Goal: Information Seeking & Learning: Understand process/instructions

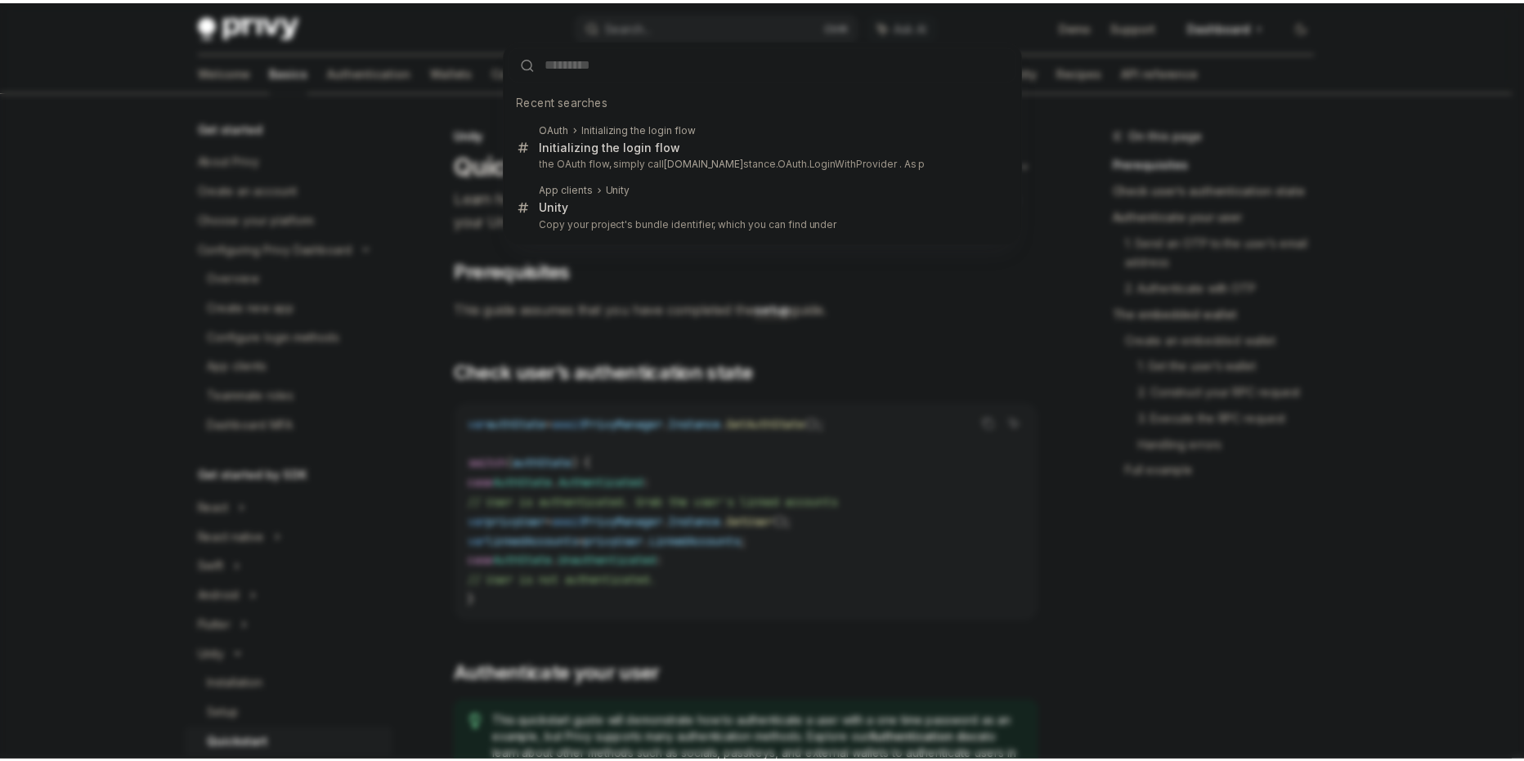
scroll to position [272, 0]
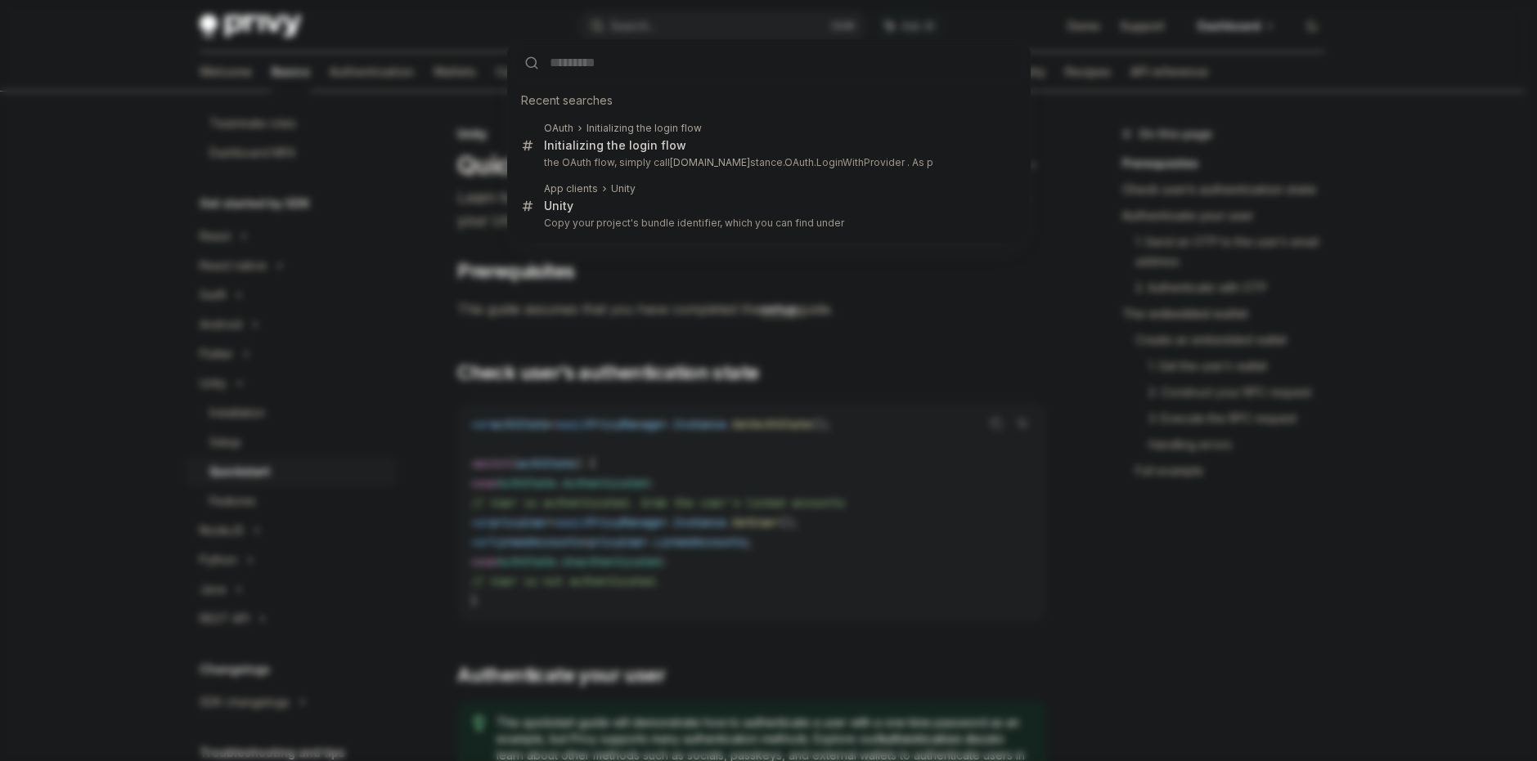
type input "**********"
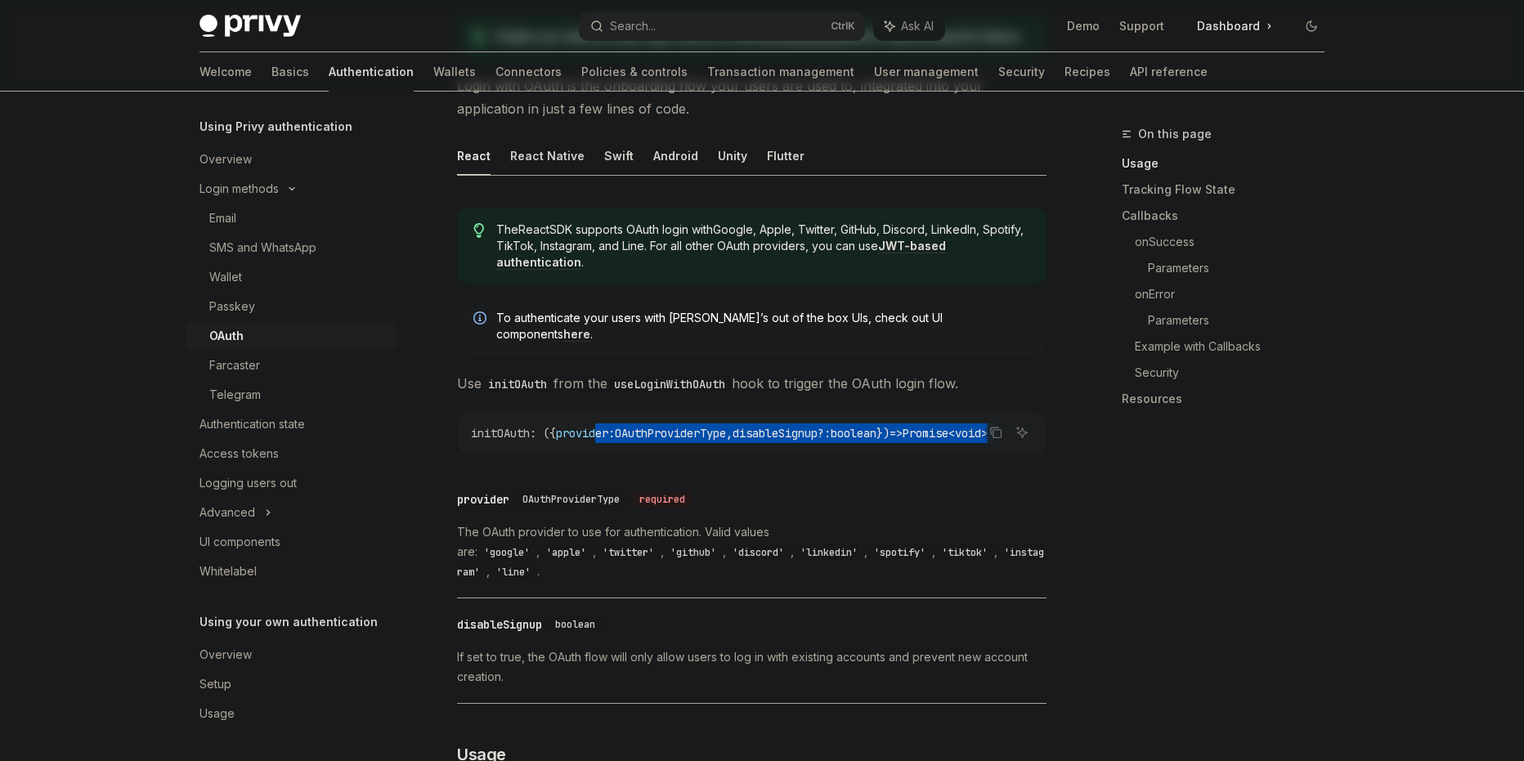
scroll to position [0, 56]
drag, startPoint x: 610, startPoint y: 413, endPoint x: 1079, endPoint y: 429, distance: 469.7
click at [843, 429] on div "initOAuth : ({ provider : OAuthProviderType , disableSignup ?: boolean }) => Pr…" at bounding box center [752, 433] width 588 height 43
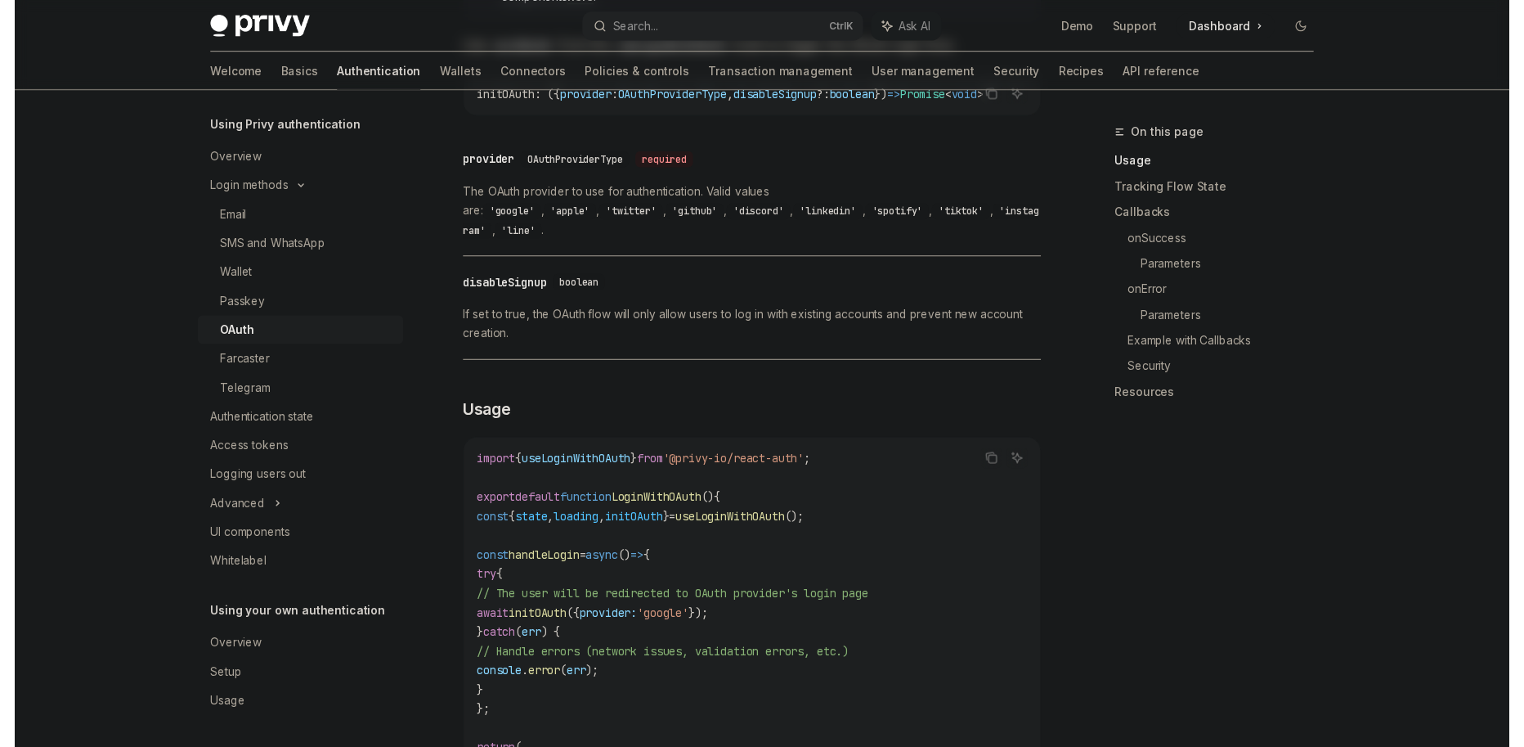
scroll to position [818, 0]
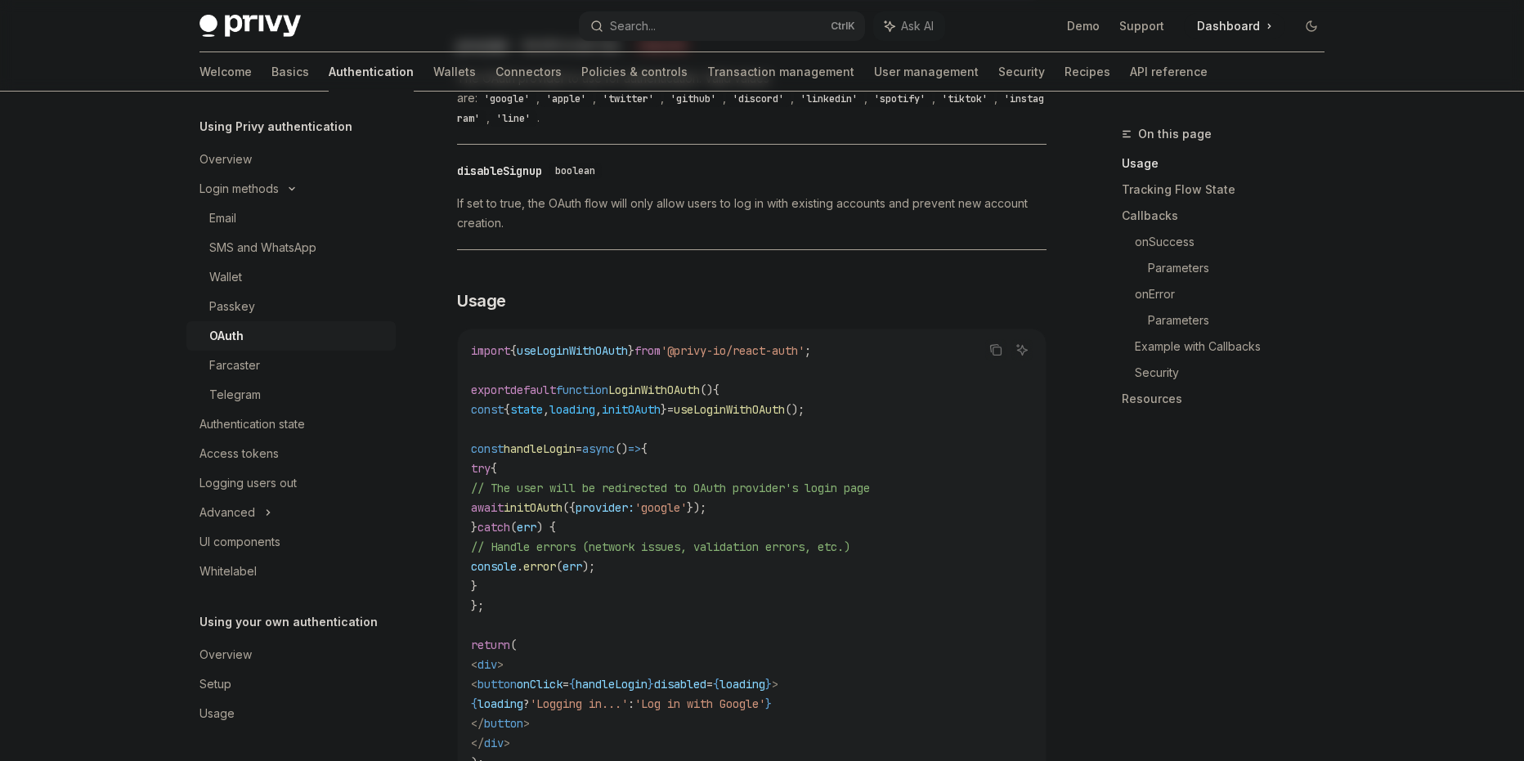
click at [749, 218] on div "​ disableSignup boolean If set to true, the OAuth flow will only allow users to…" at bounding box center [752, 201] width 590 height 97
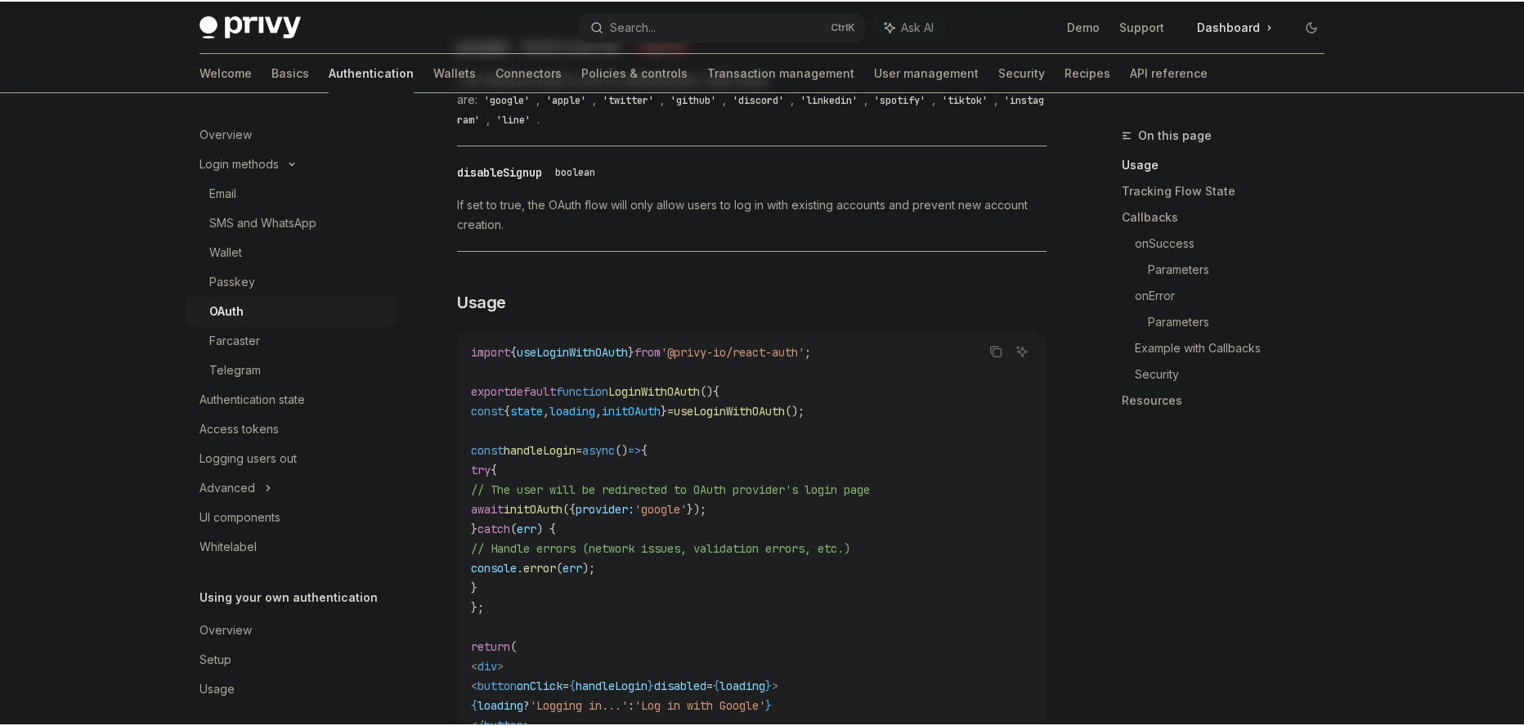
scroll to position [107, 0]
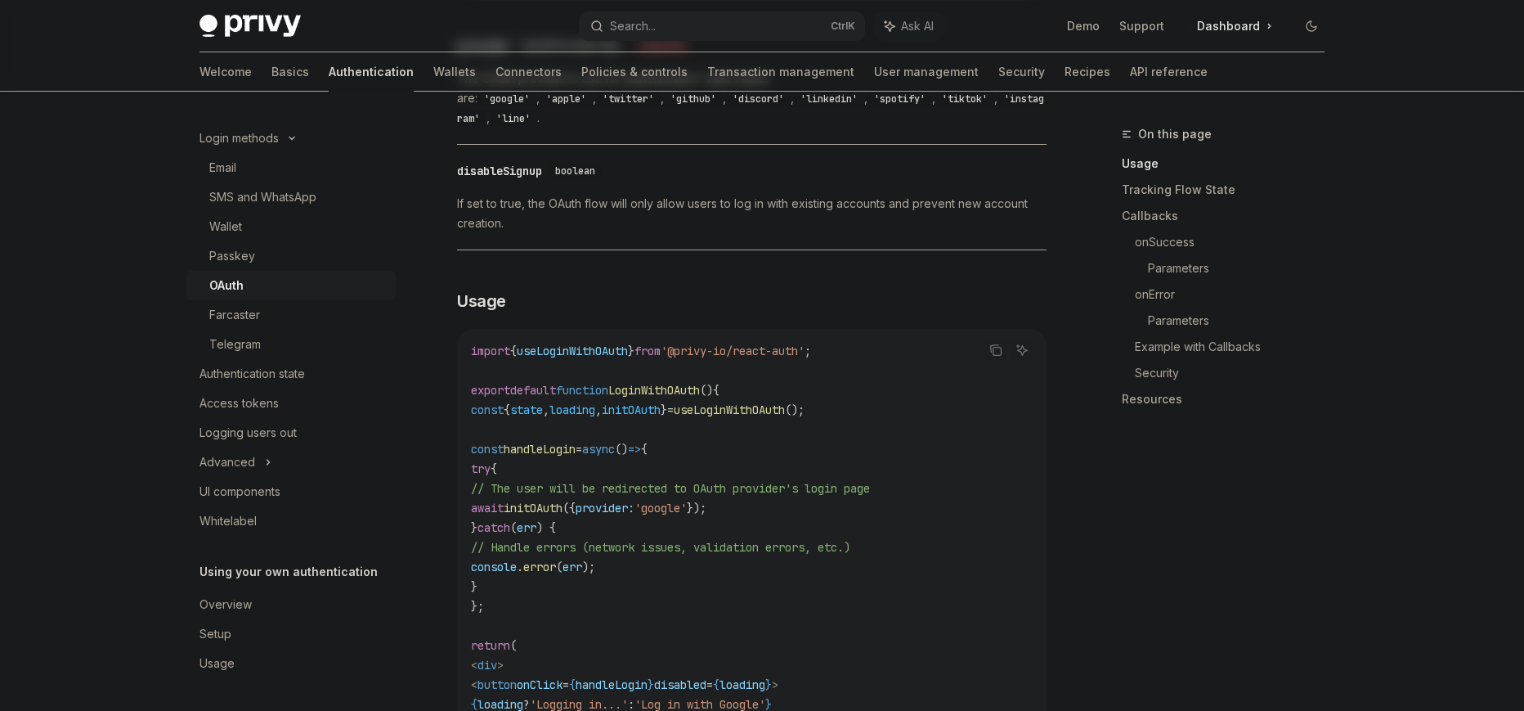
click at [829, 358] on code "import { useLoginWithOAuth } from '@privy-io/react-auth' ; export default funct…" at bounding box center [752, 566] width 562 height 451
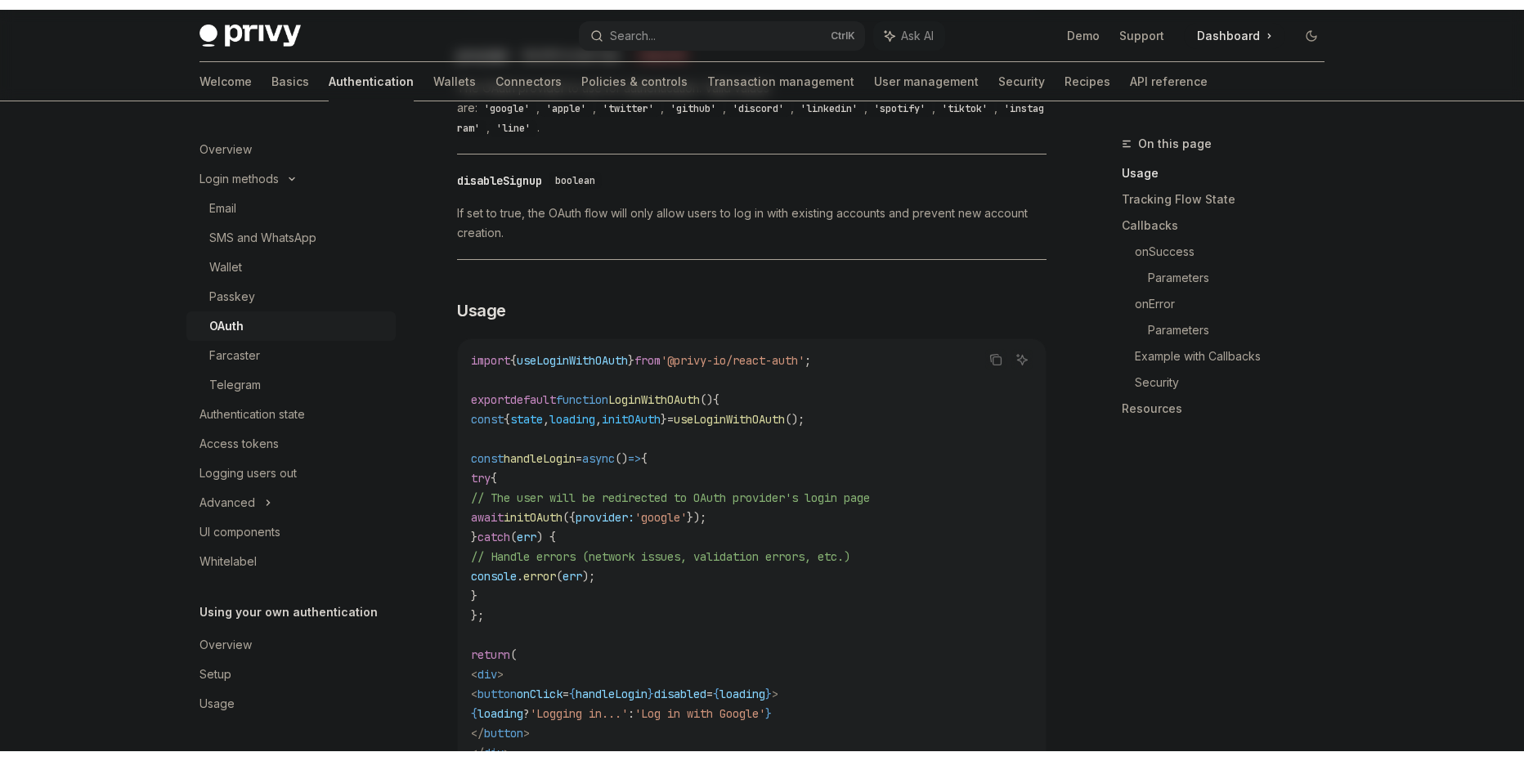
scroll to position [56, 0]
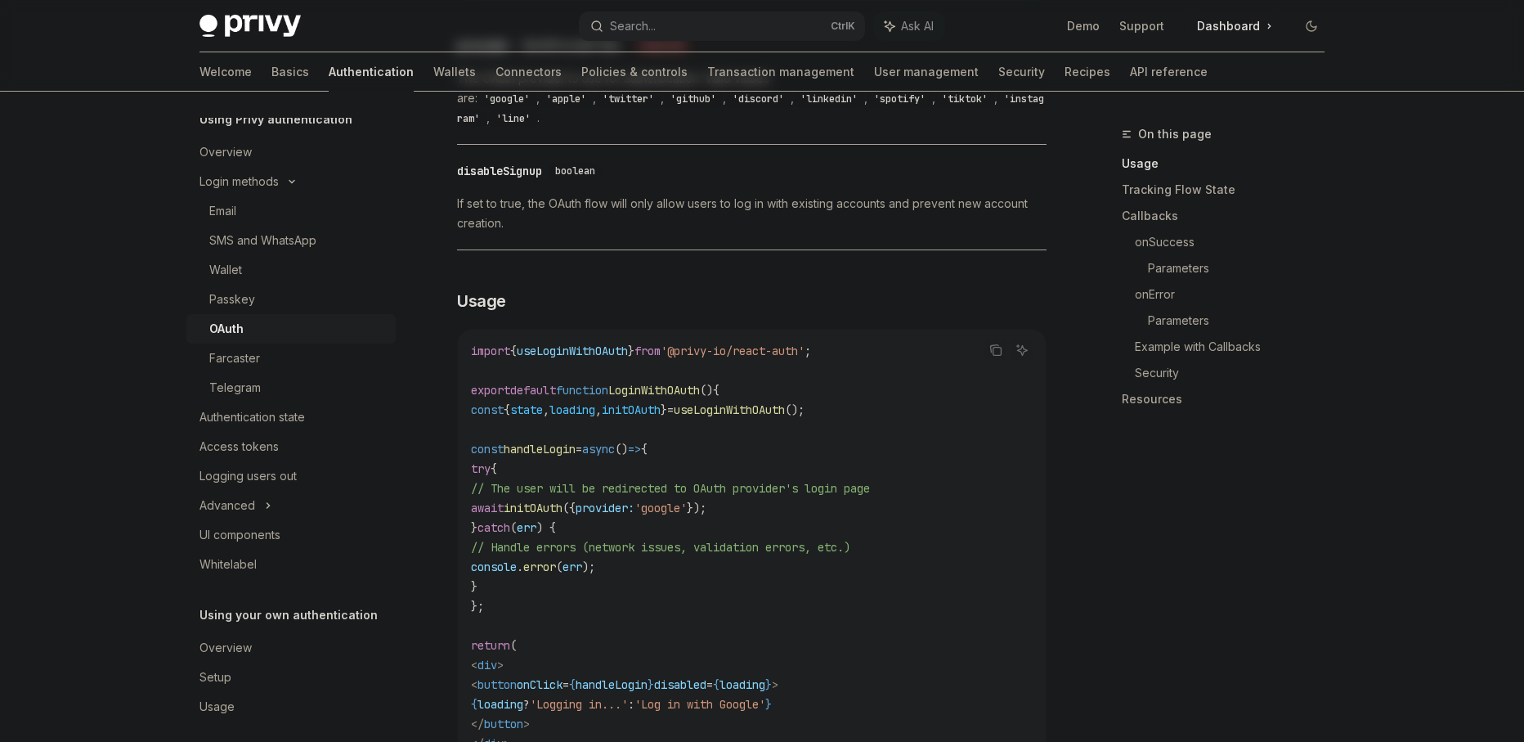
type textarea "*"
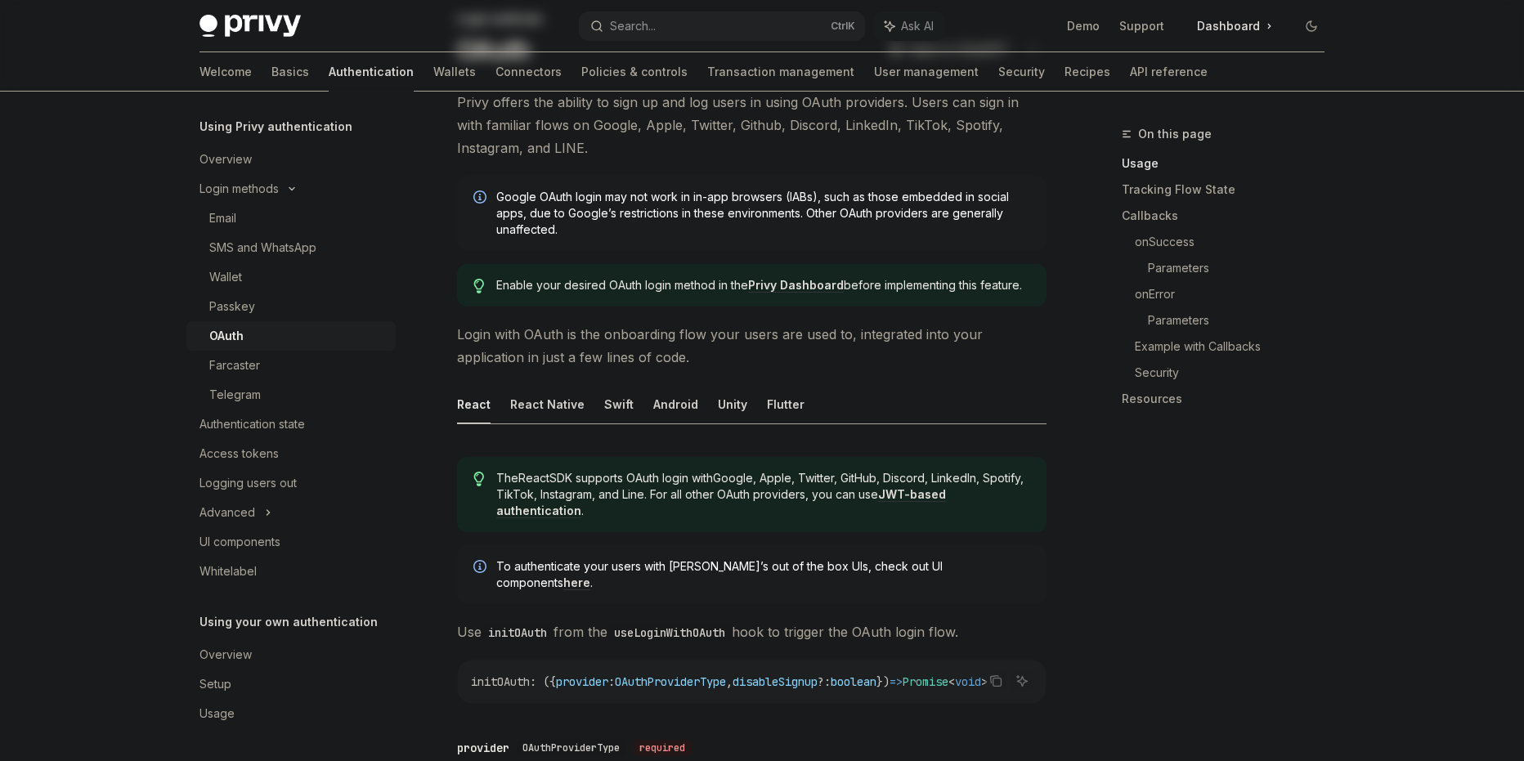
scroll to position [0, 0]
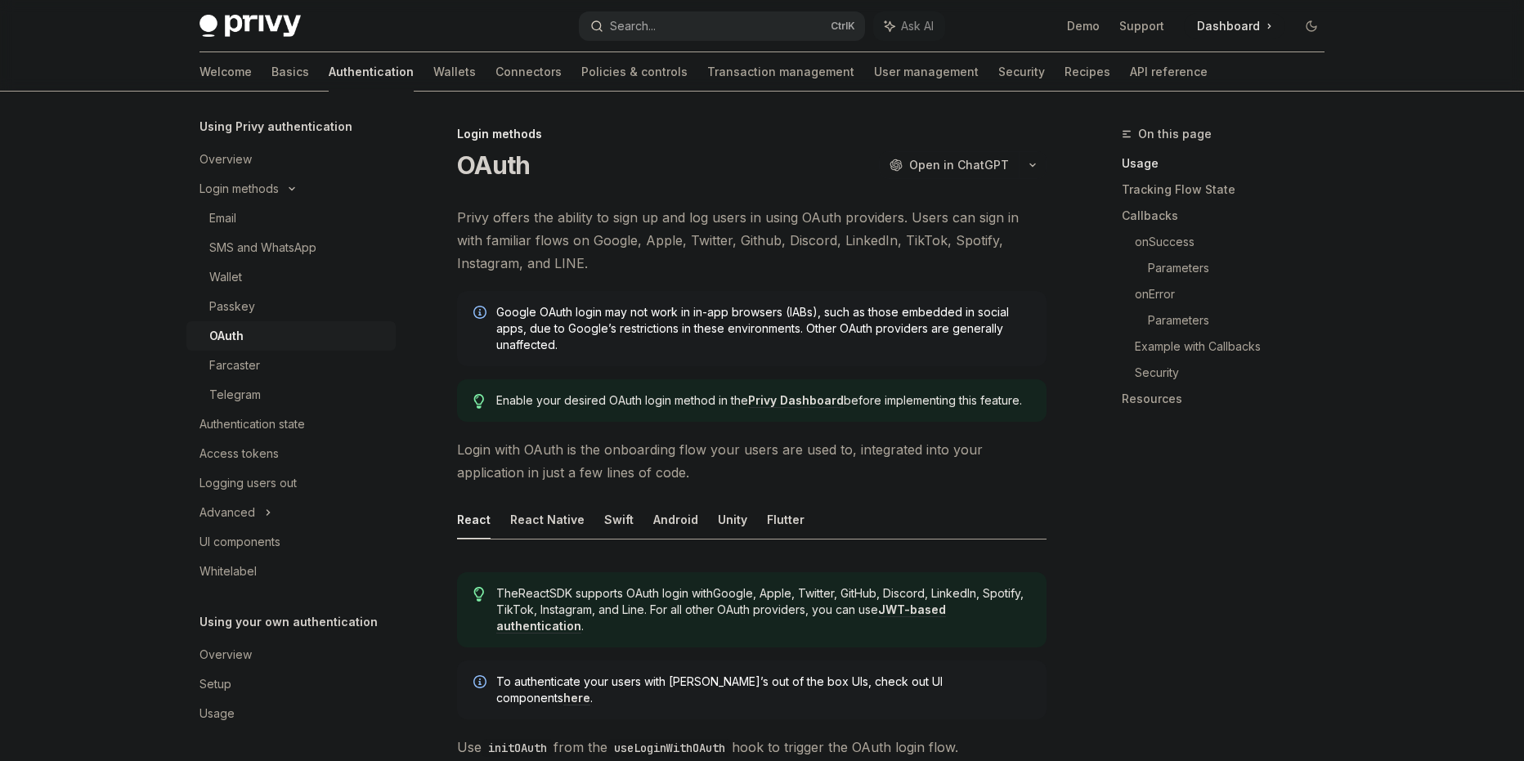
click at [770, 16] on button "Search... Ctrl K" at bounding box center [722, 25] width 286 height 29
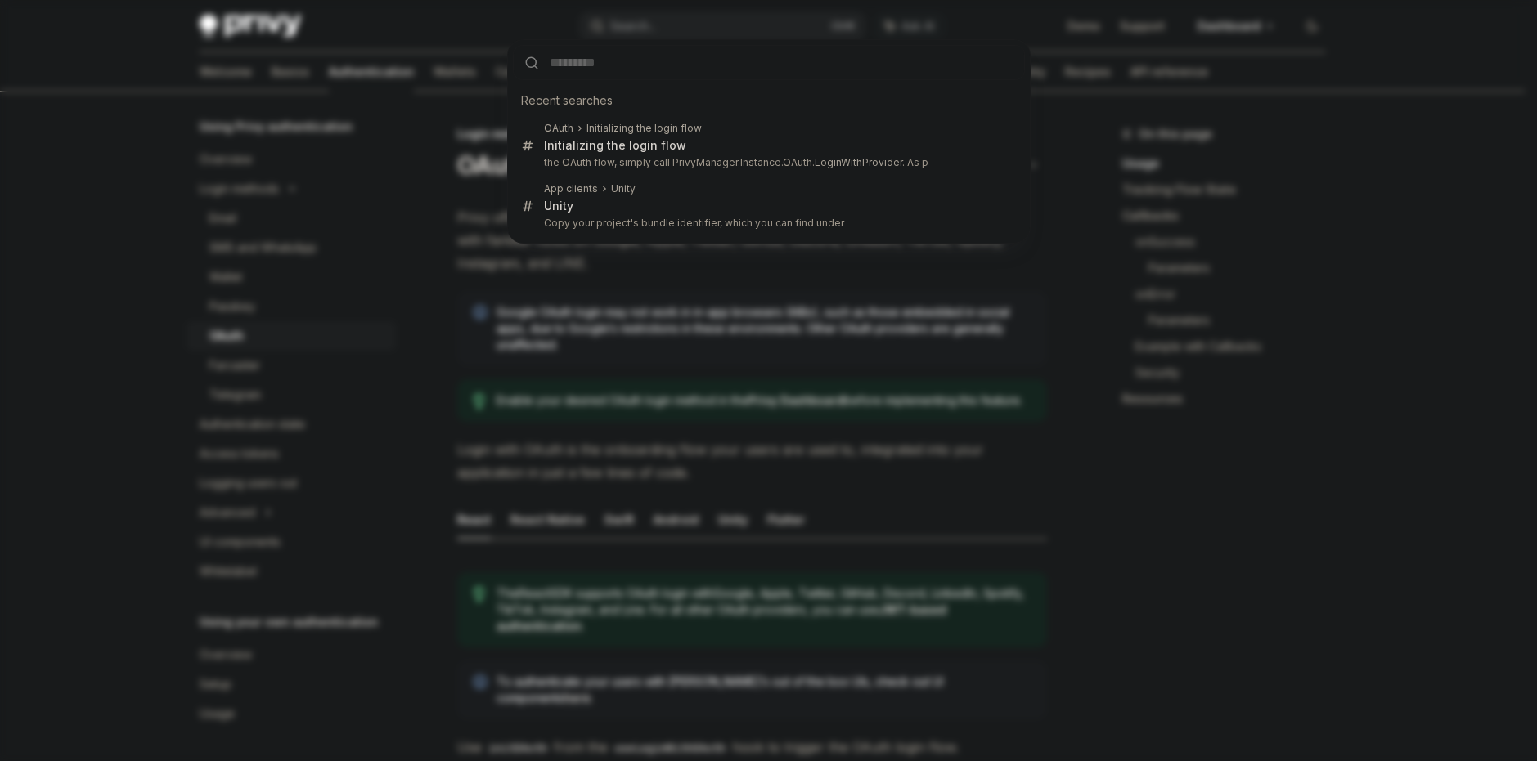
type input "**********"
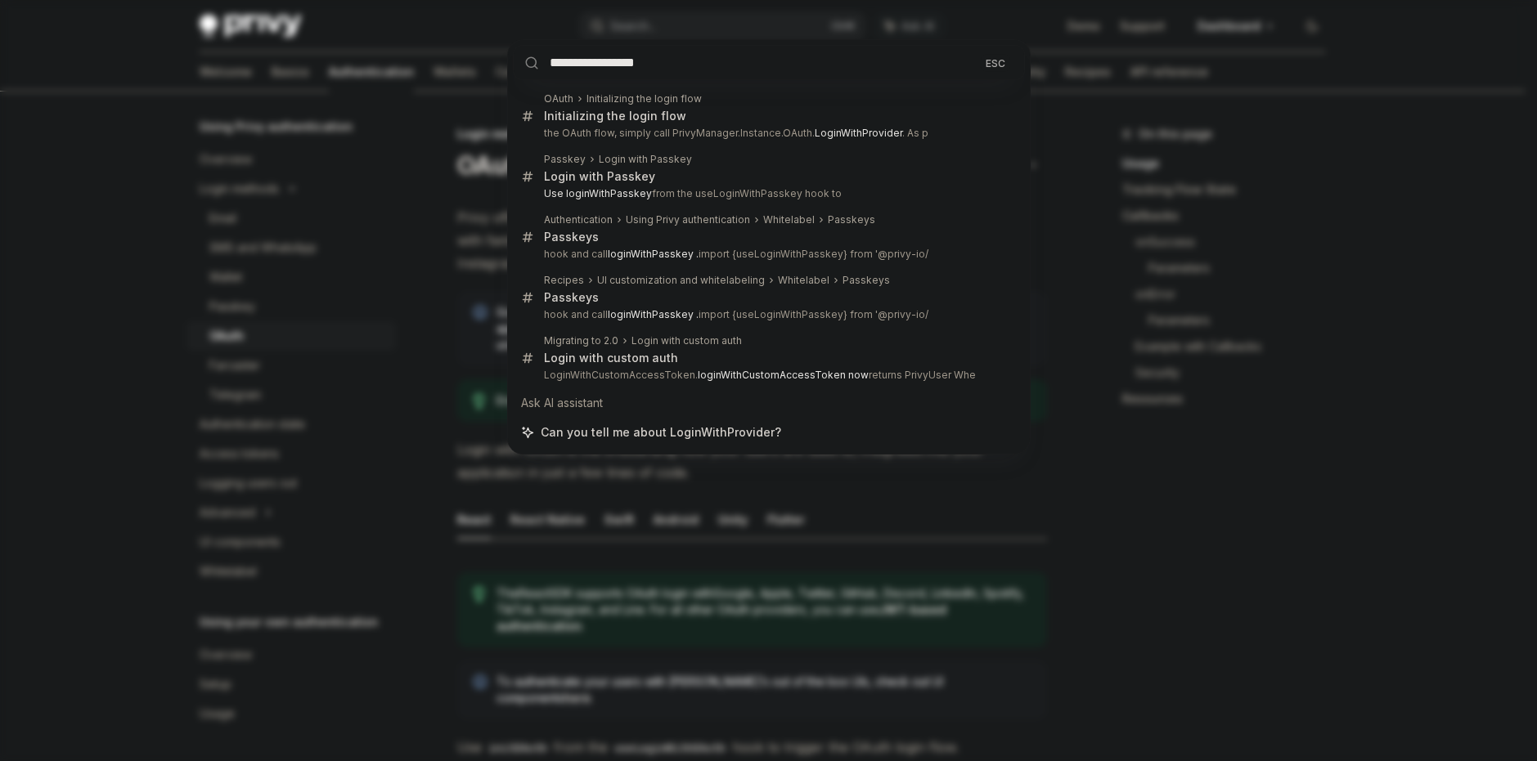
click at [790, 566] on div "**********" at bounding box center [768, 380] width 1537 height 761
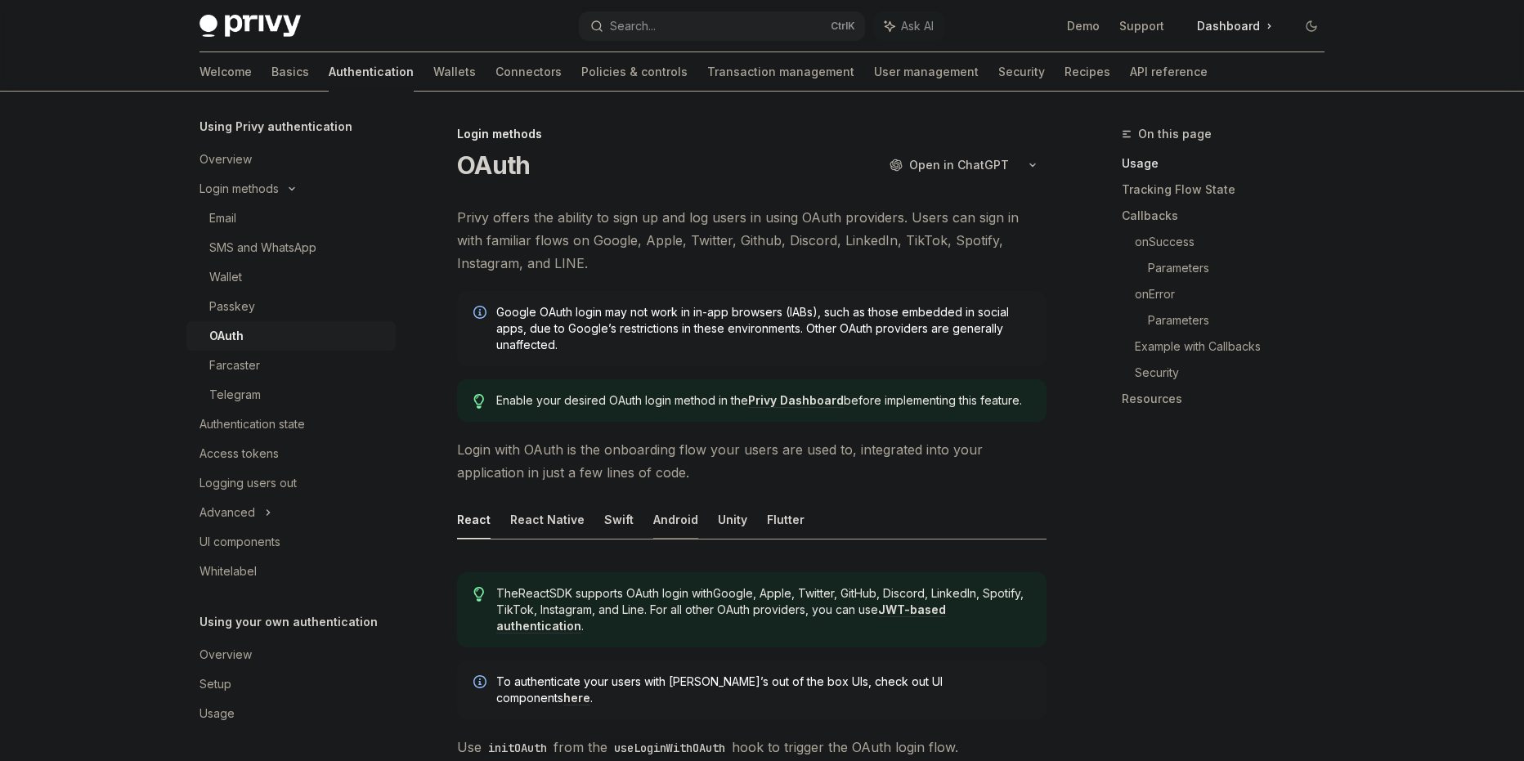
click at [670, 514] on button "Android" at bounding box center [675, 519] width 45 height 38
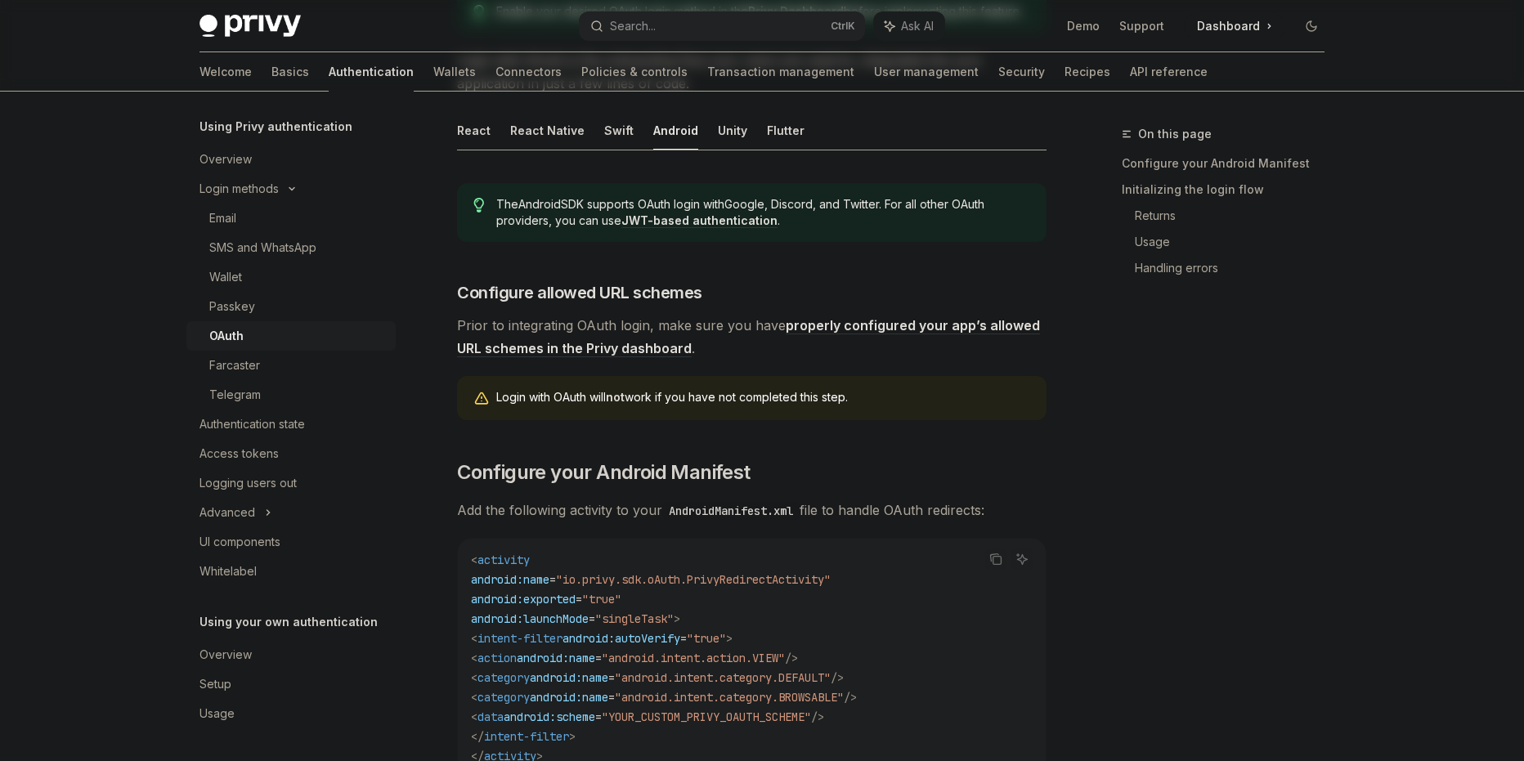
scroll to position [272, 0]
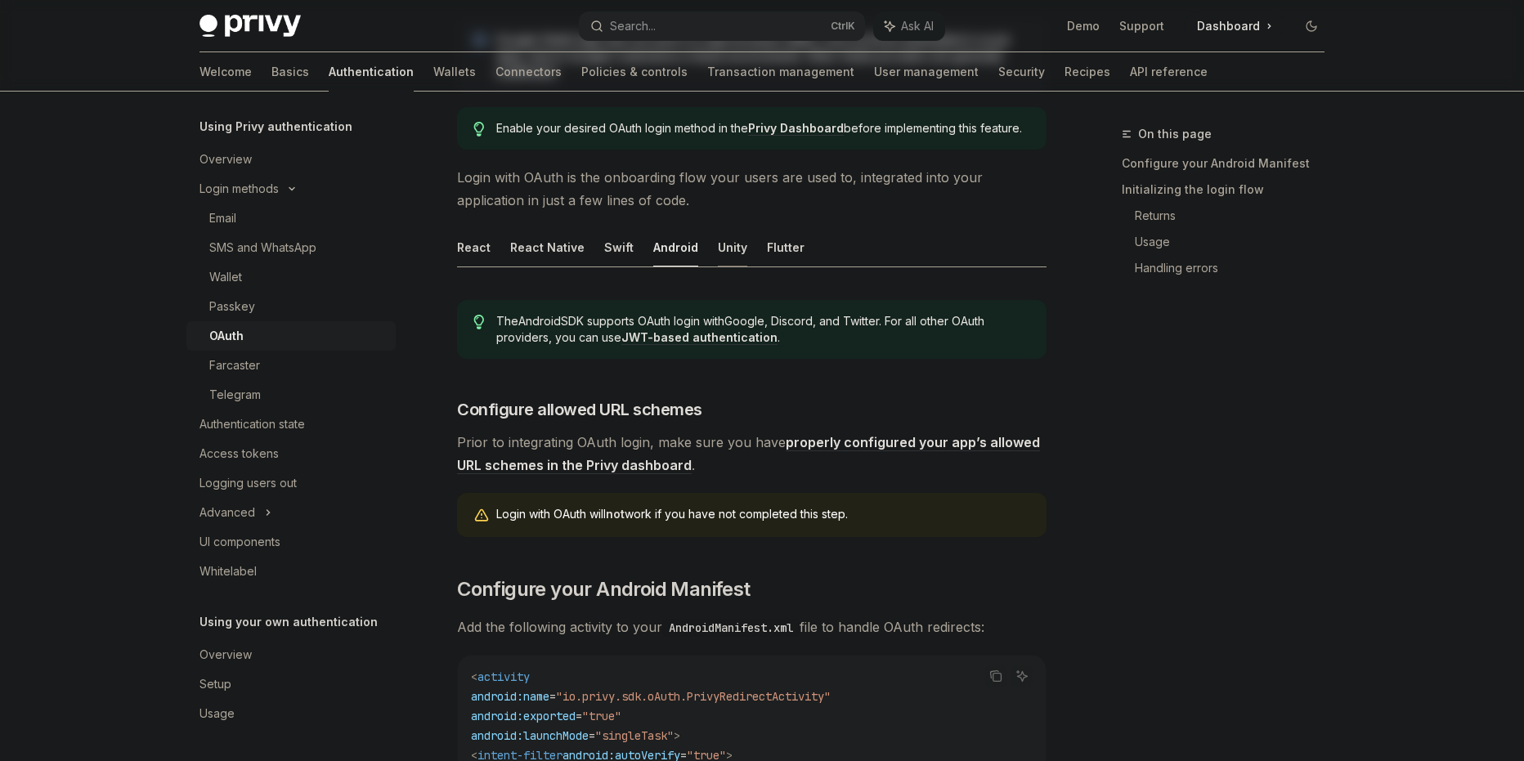
click at [730, 252] on button "Unity" at bounding box center [732, 247] width 29 height 38
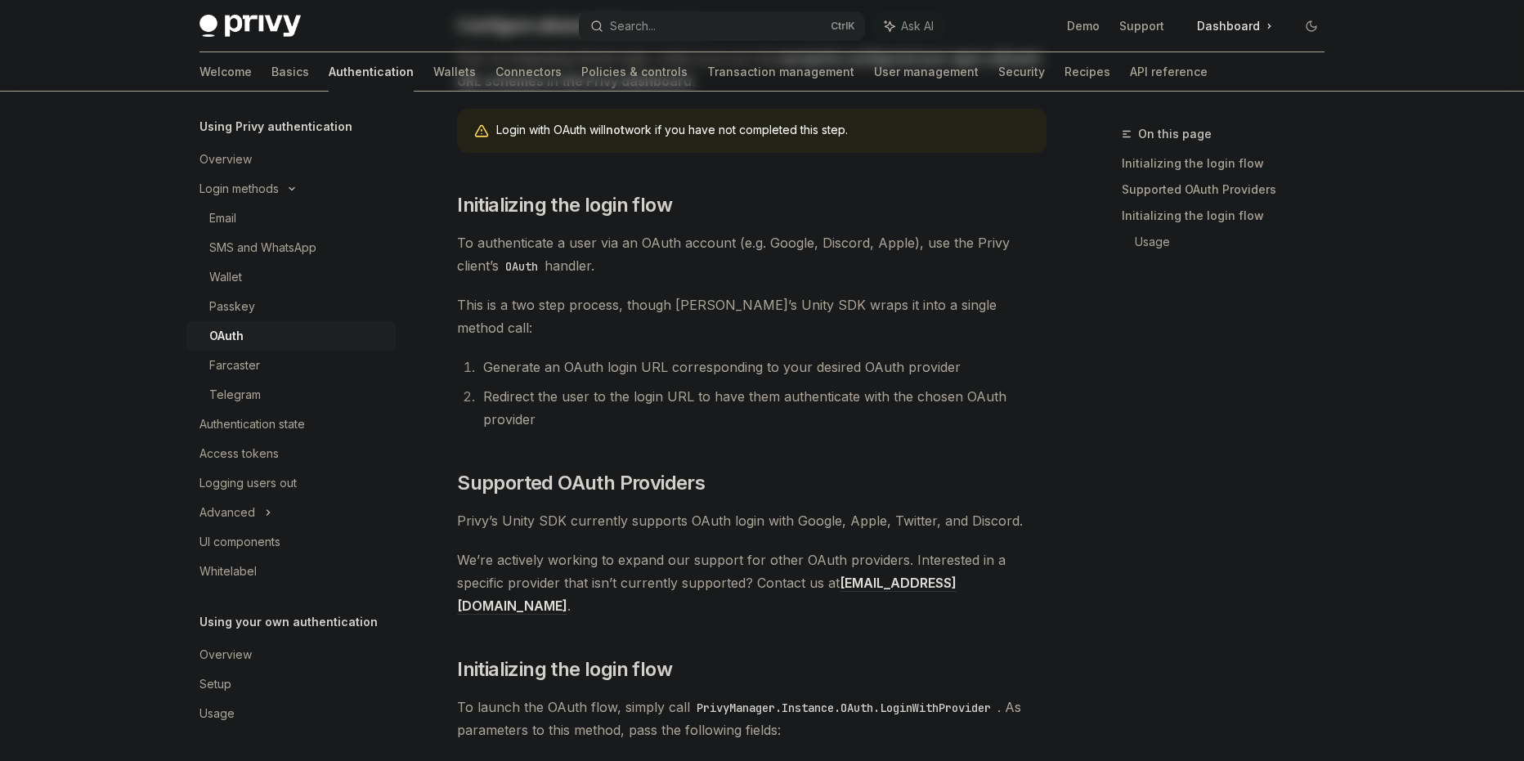
scroll to position [272, 0]
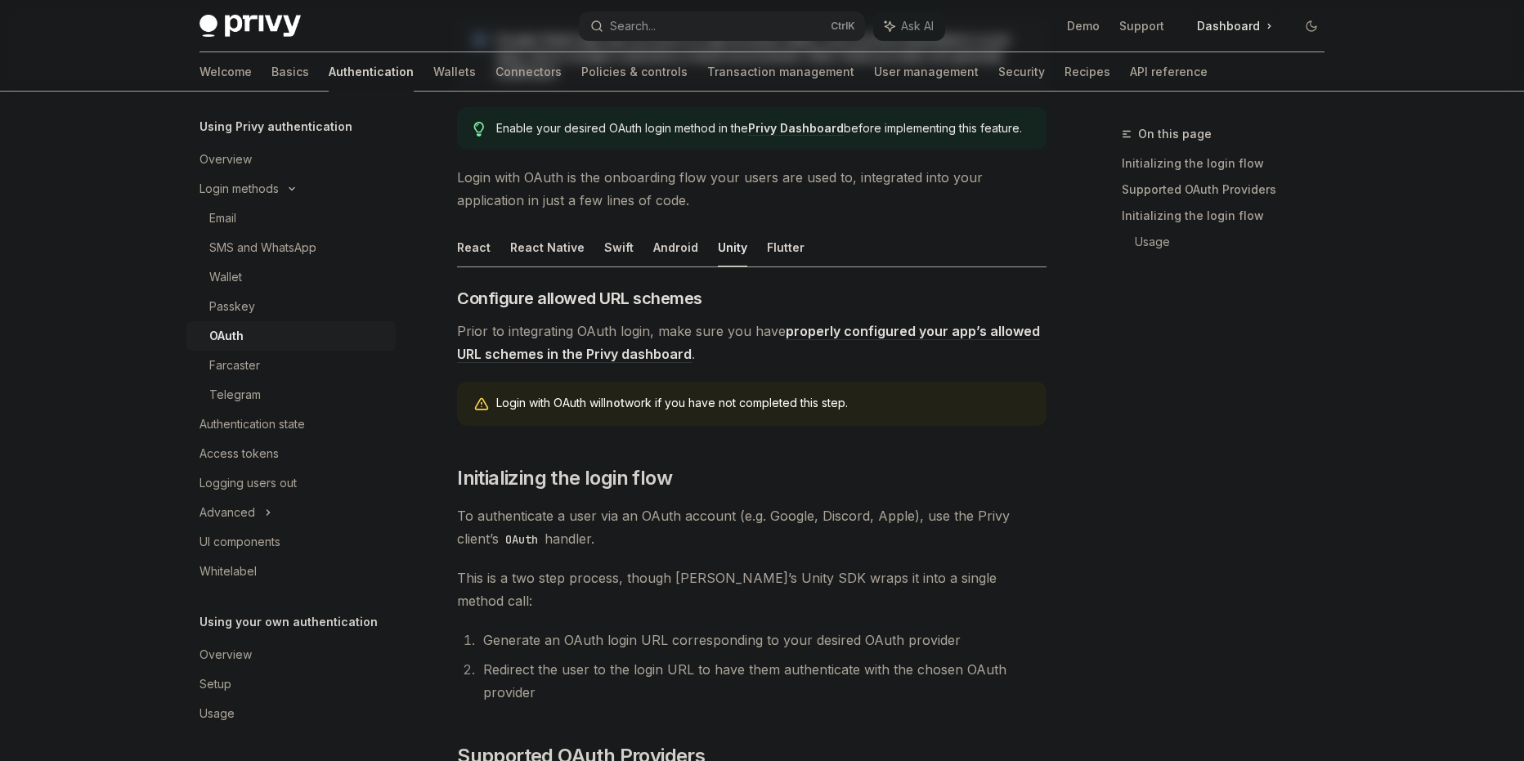
click at [796, 252] on ul "React React Native Swift Android Unity Flutter" at bounding box center [752, 247] width 590 height 39
click at [653, 233] on button "Android" at bounding box center [675, 247] width 45 height 38
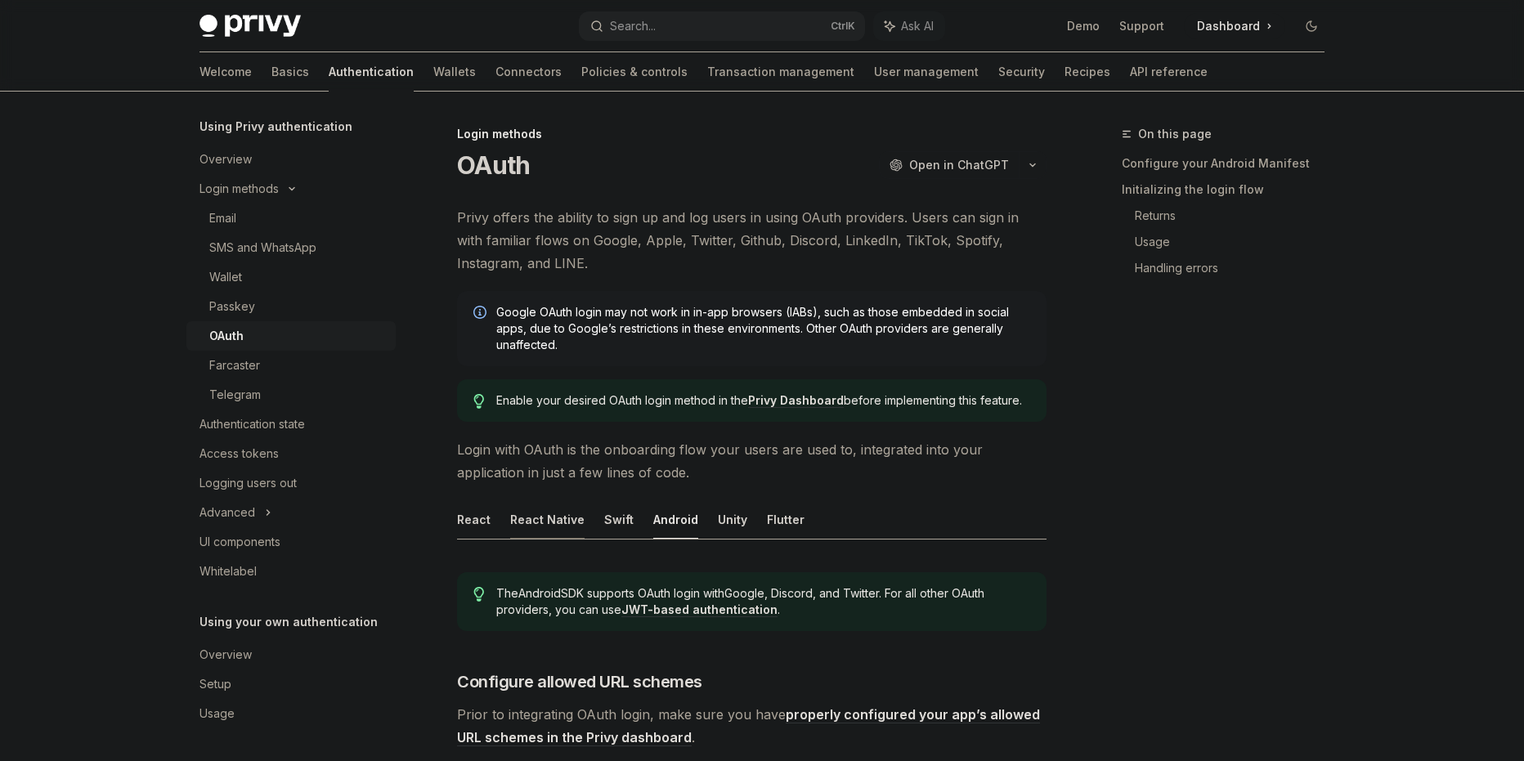
click at [550, 509] on button "React Native" at bounding box center [547, 519] width 74 height 38
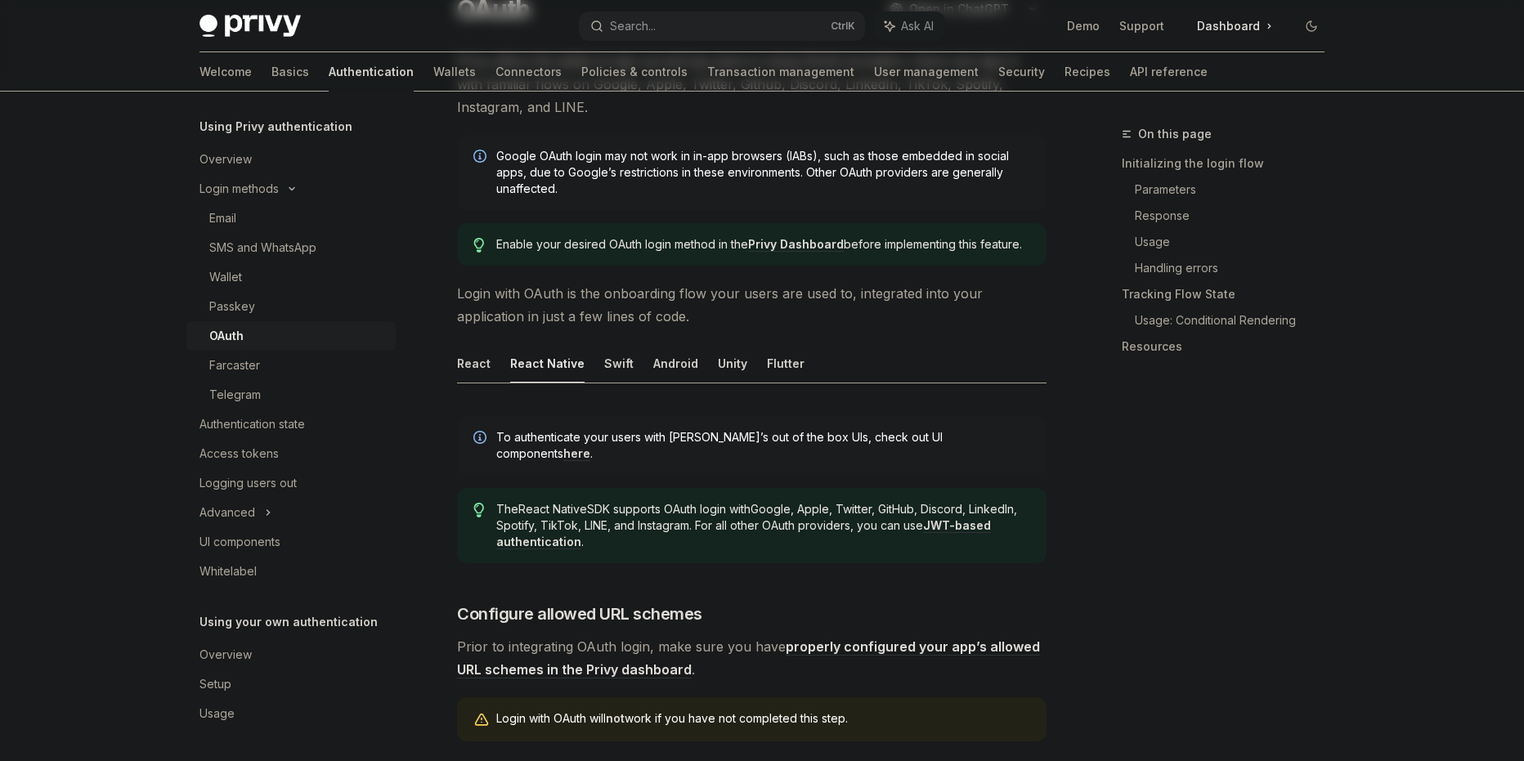
scroll to position [272, 0]
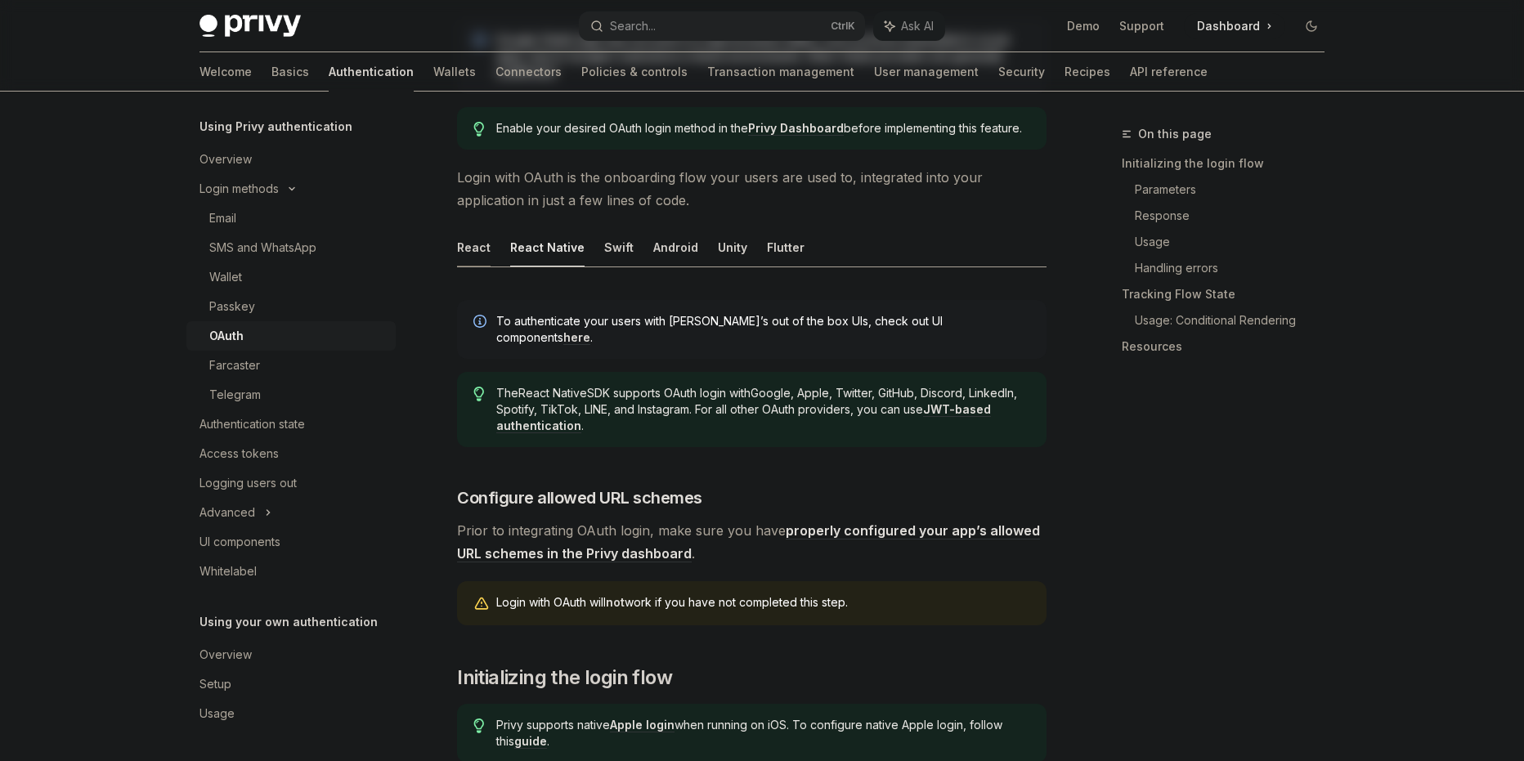
click at [487, 245] on button "React" at bounding box center [474, 247] width 34 height 38
type textarea "*"
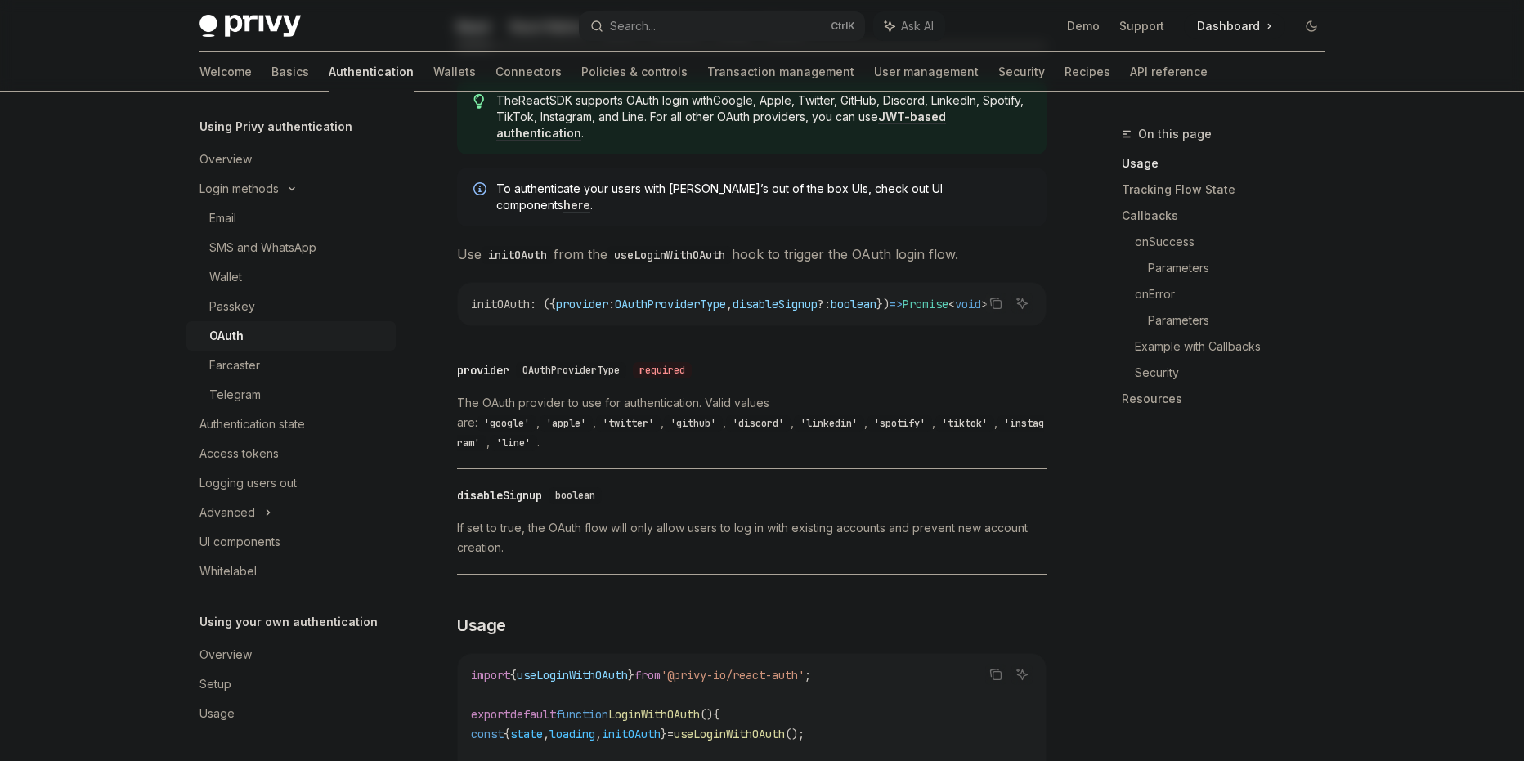
scroll to position [272, 0]
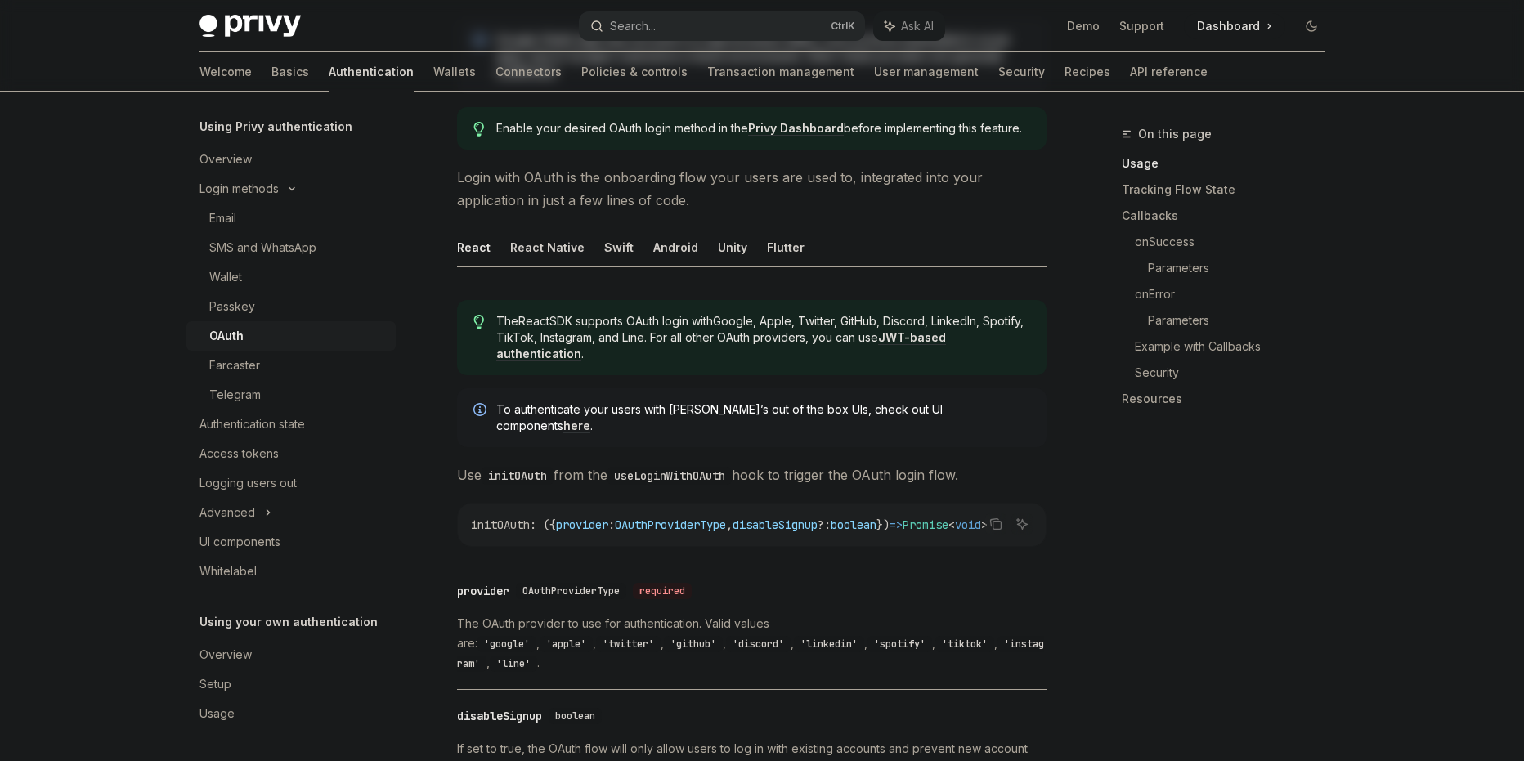
click at [746, 18] on button "Search... Ctrl K" at bounding box center [722, 25] width 286 height 29
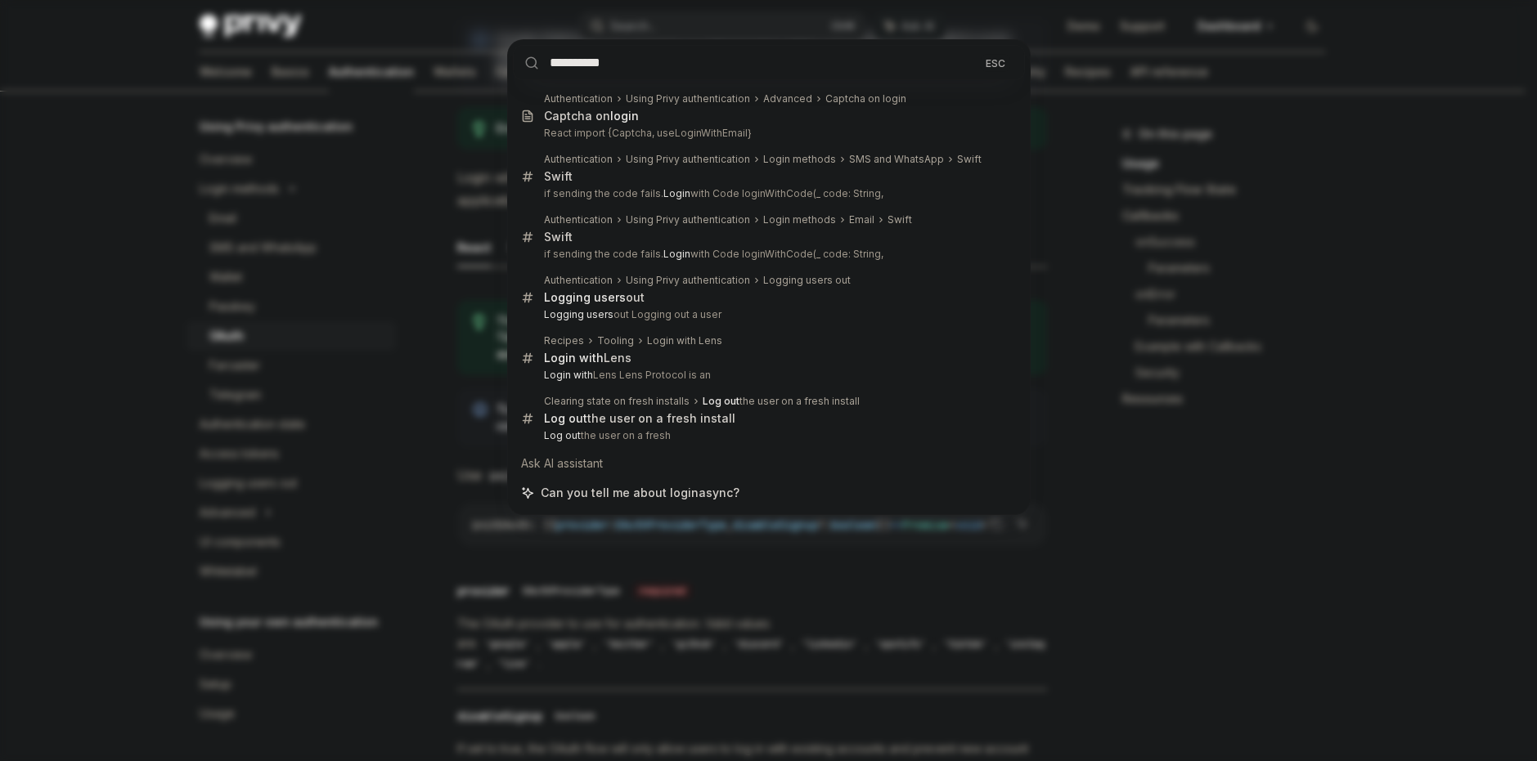
type input "**********"
drag, startPoint x: 715, startPoint y: 61, endPoint x: 437, endPoint y: 83, distance: 279.0
click at [443, 83] on div "**********" at bounding box center [768, 380] width 1537 height 761
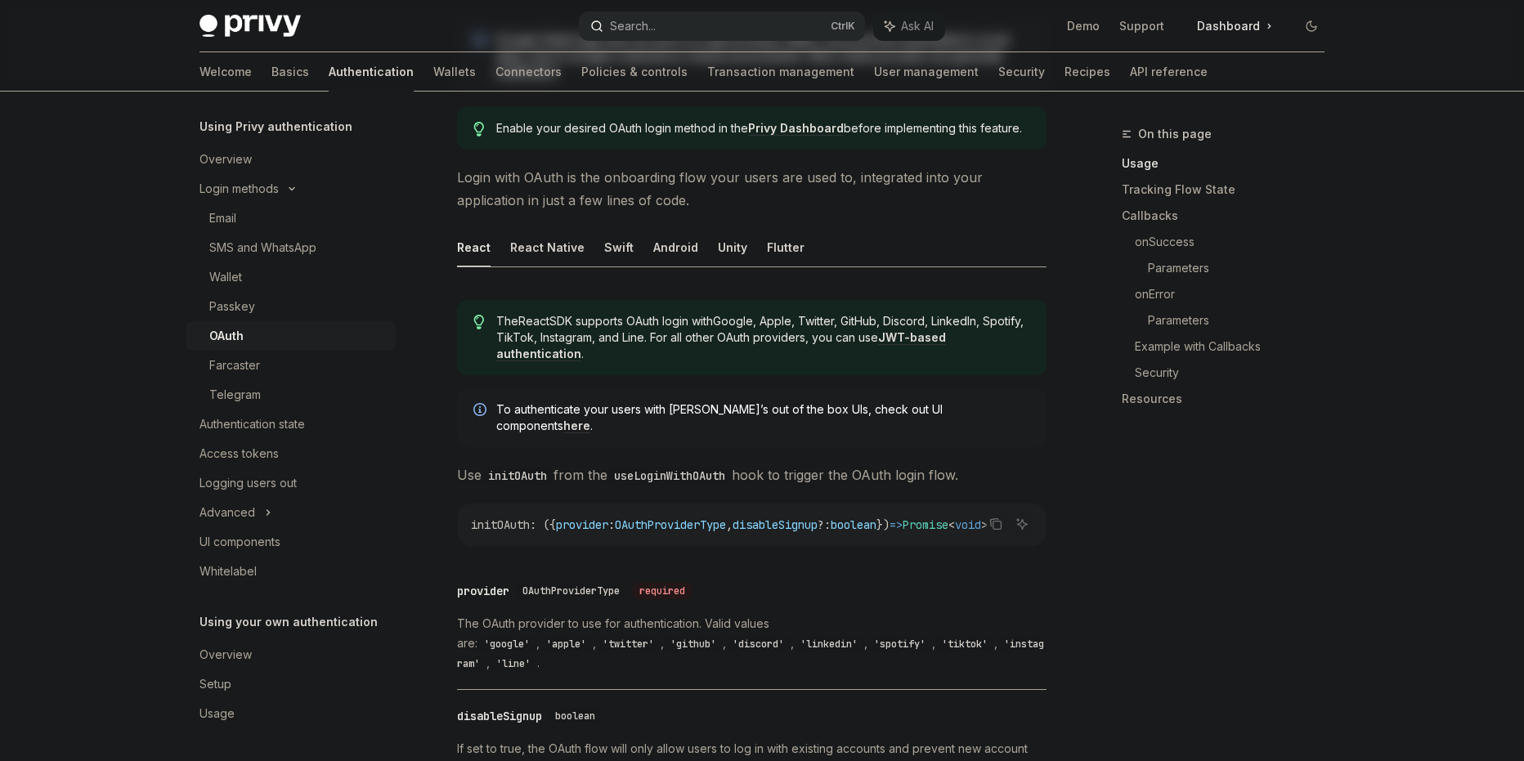
click at [600, 20] on icon "button" at bounding box center [596, 26] width 13 height 13
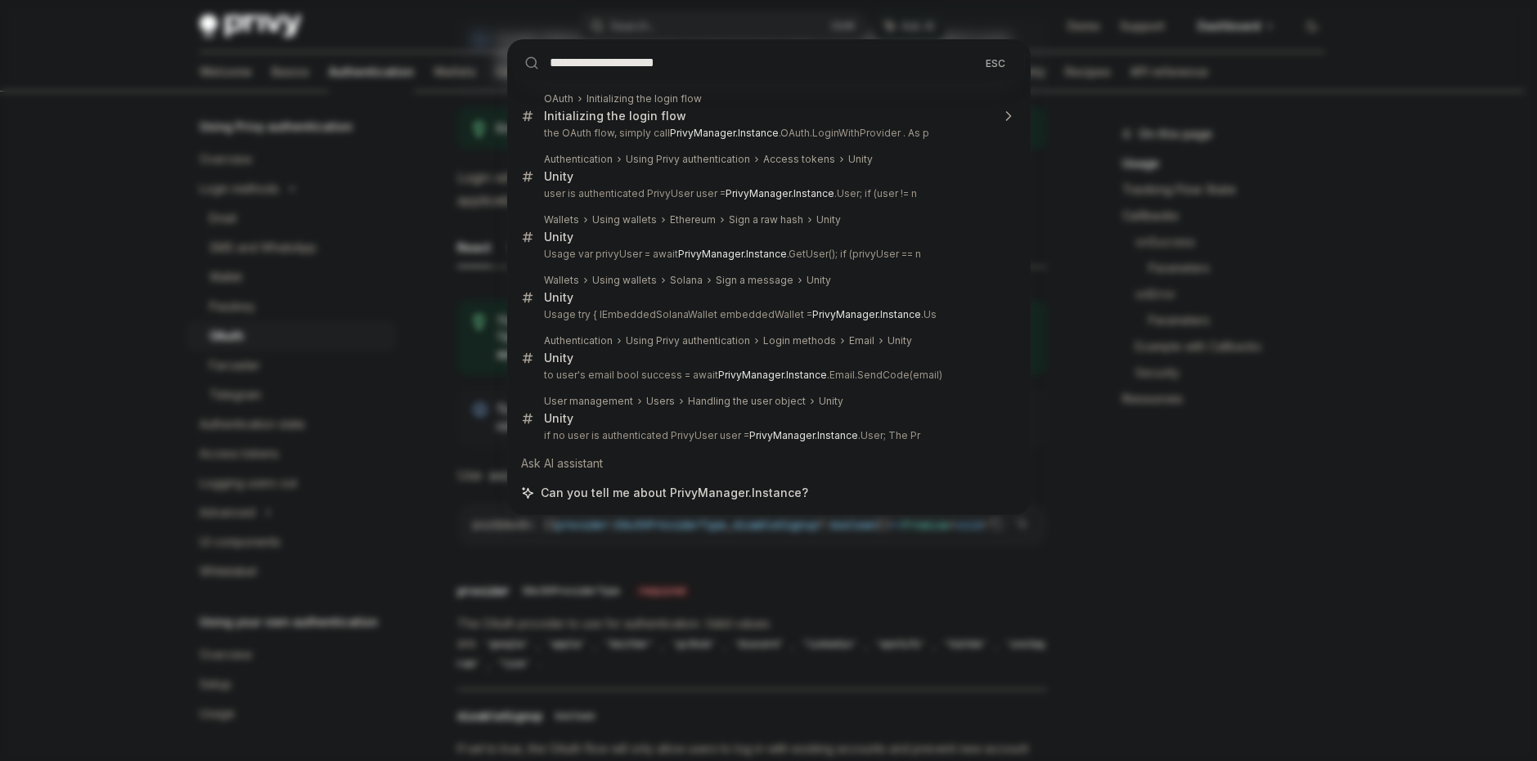
type input "**********"
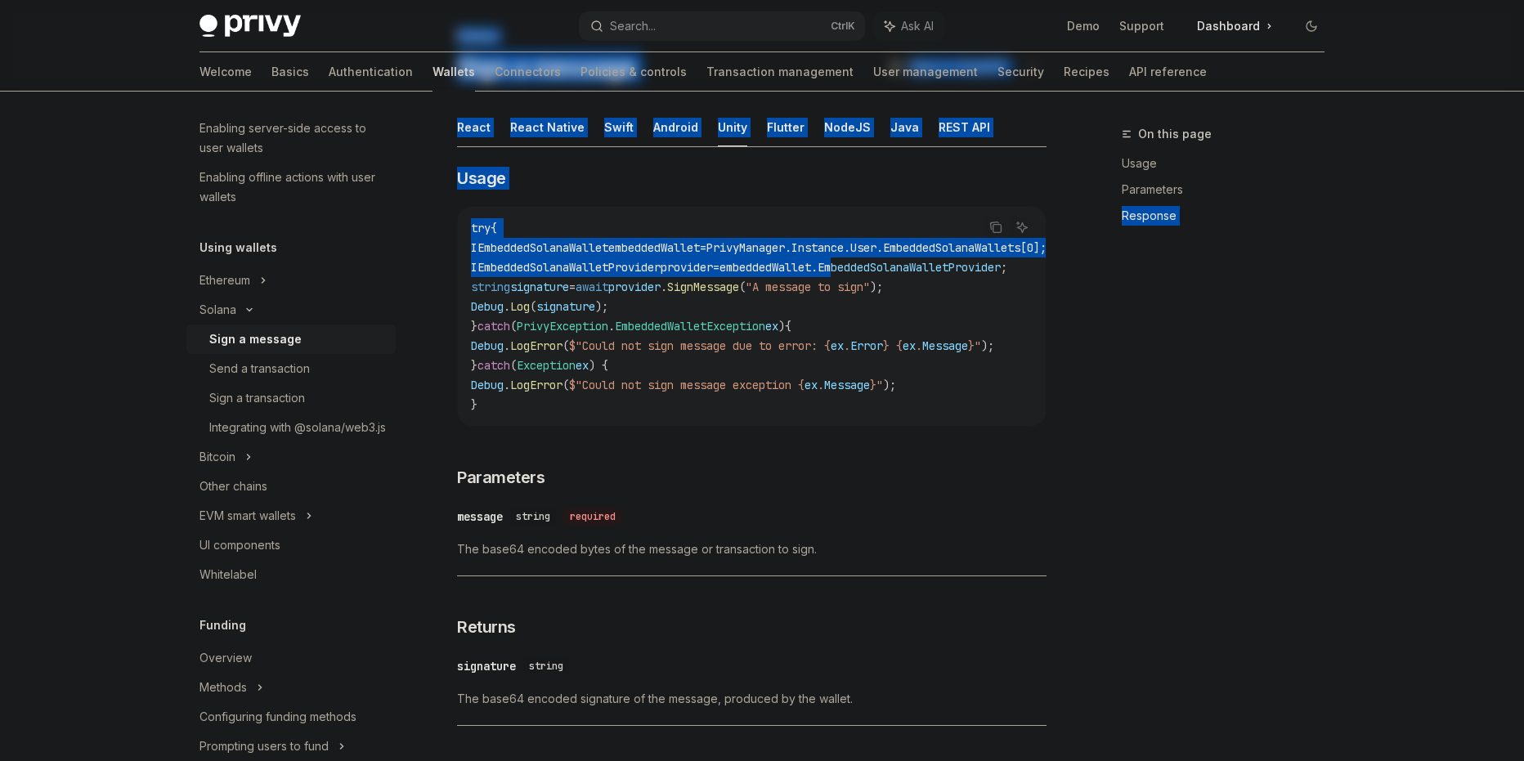
scroll to position [0, 117]
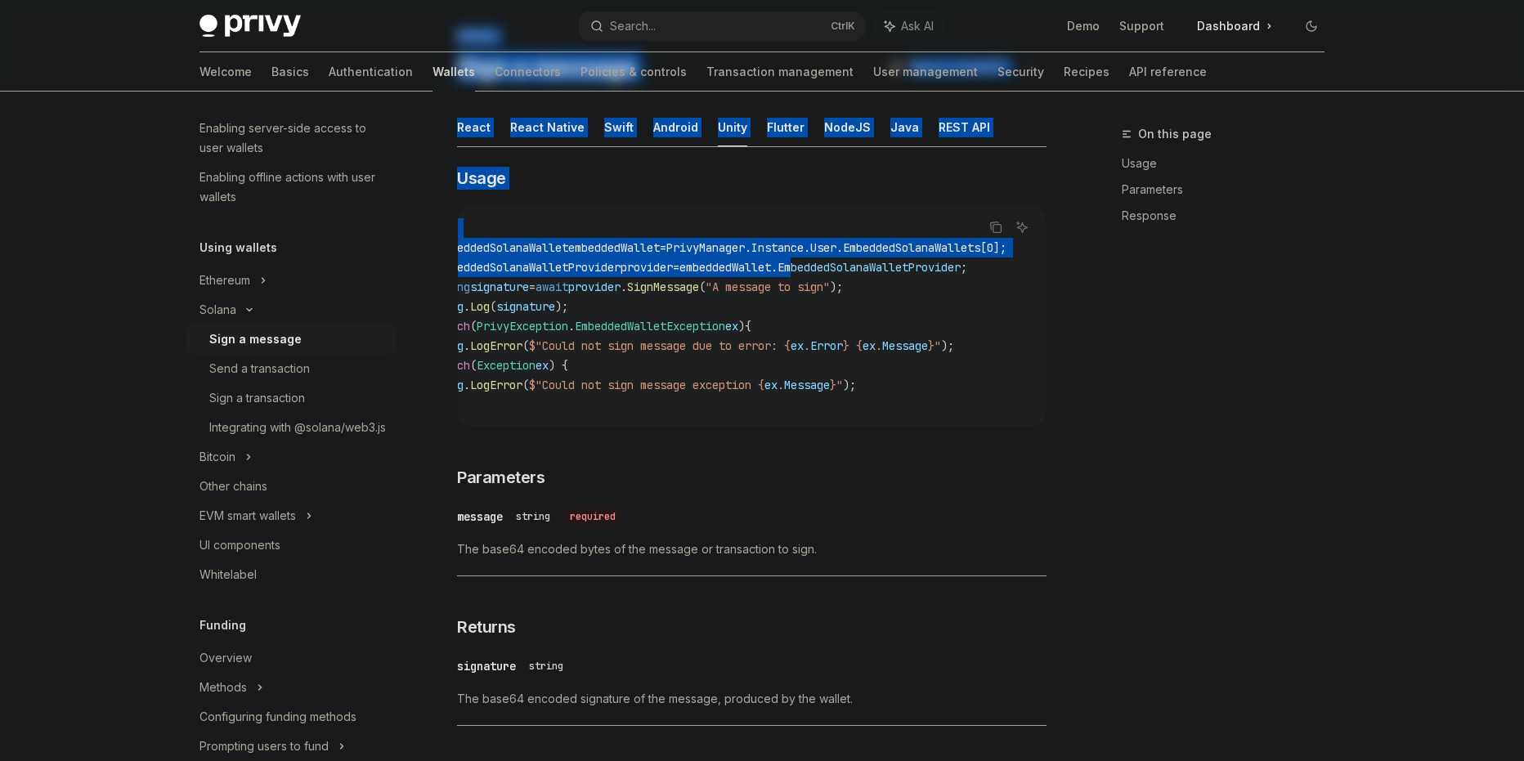
drag, startPoint x: 897, startPoint y: 263, endPoint x: 1198, endPoint y: 289, distance: 302.1
click at [1198, 289] on div "On this page Usage Parameters Response Solana Sign a message OpenAI Open in Cha…" at bounding box center [761, 485] width 1151 height 984
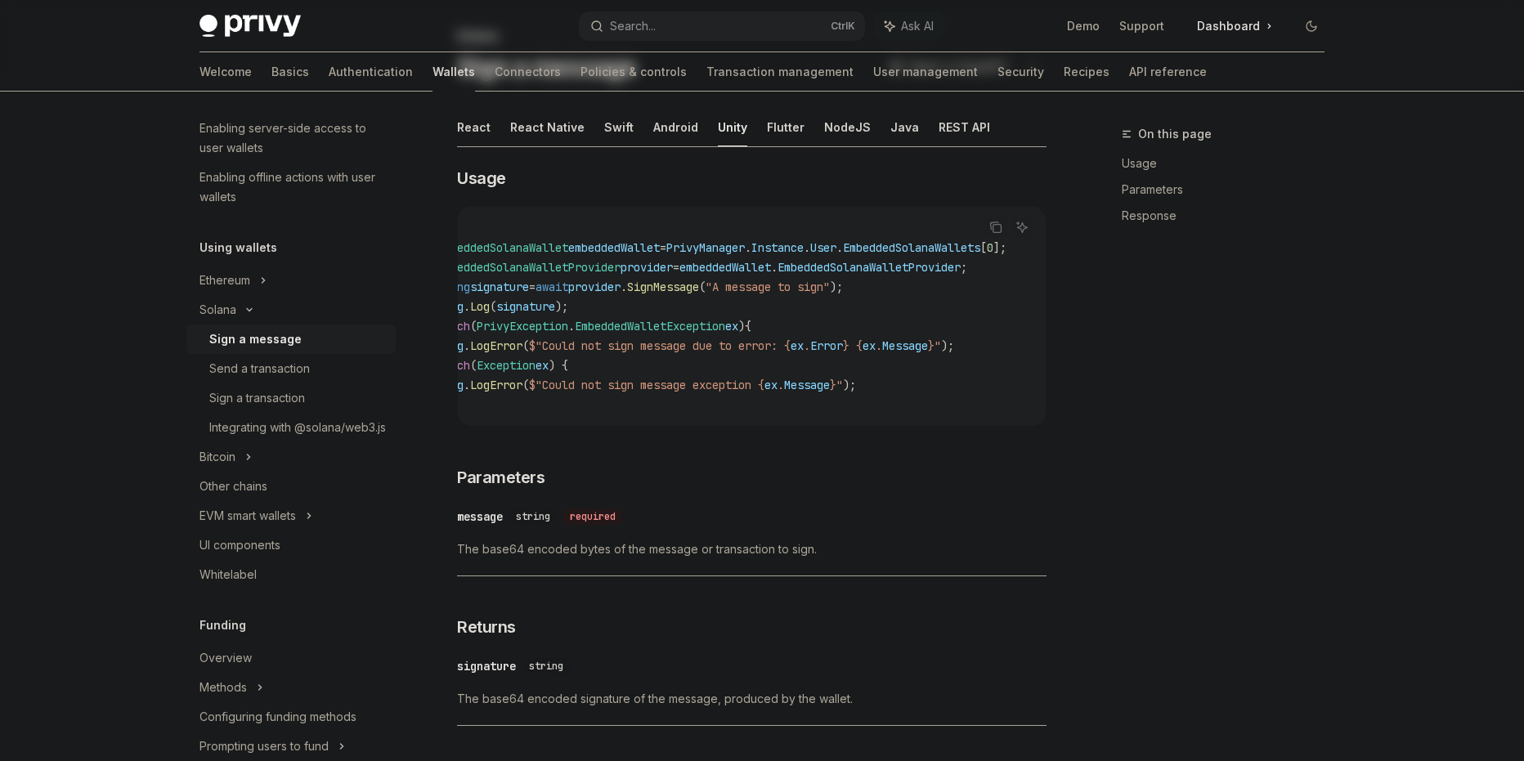
click at [687, 285] on span "SignMessage" at bounding box center [663, 287] width 72 height 15
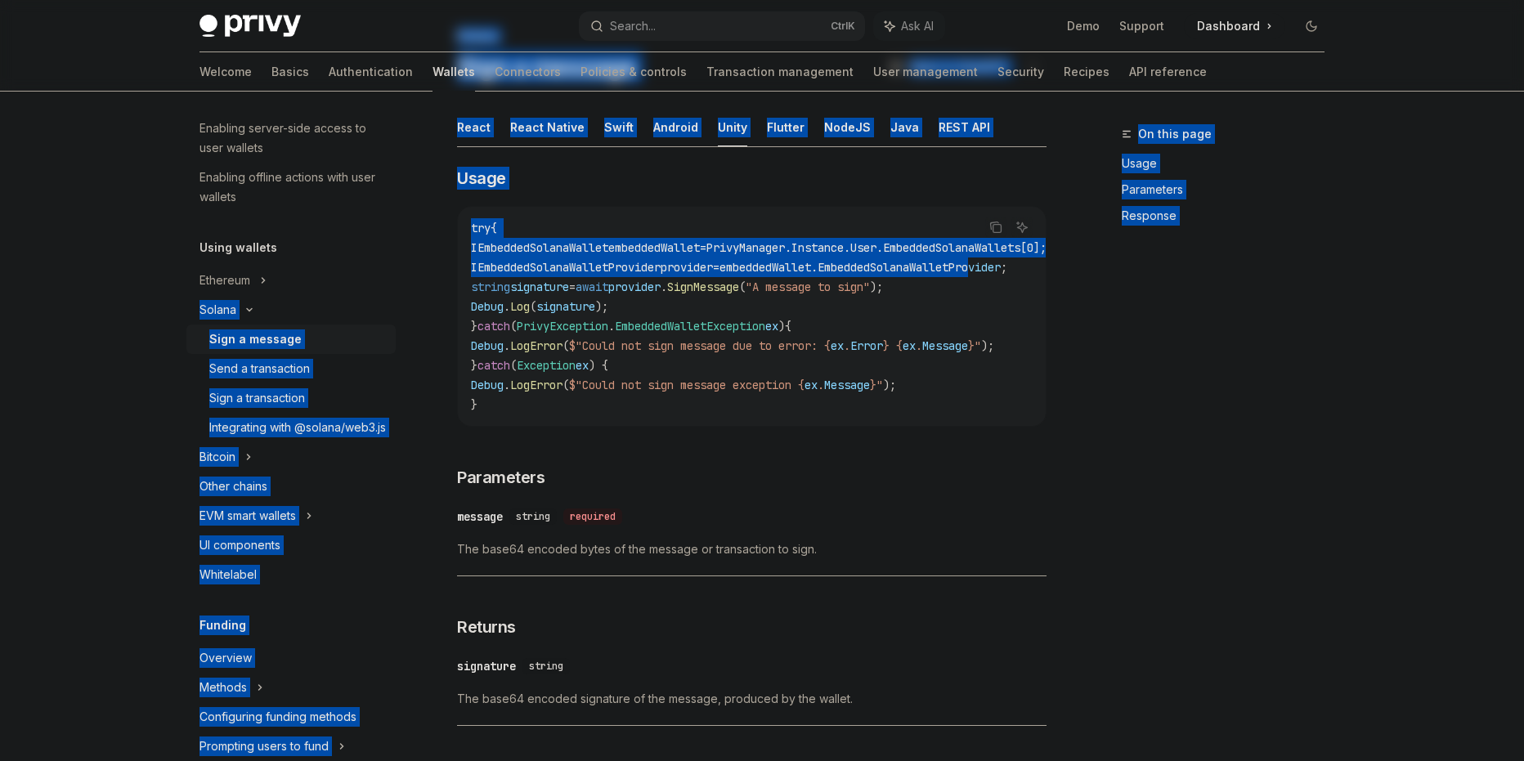
drag, startPoint x: 923, startPoint y: 271, endPoint x: 388, endPoint y: 265, distance: 534.9
click at [388, 265] on div "Overview Chain support Embedded wallets Create a wallet Get a wallet Update a w…" at bounding box center [762, 485] width 1204 height 984
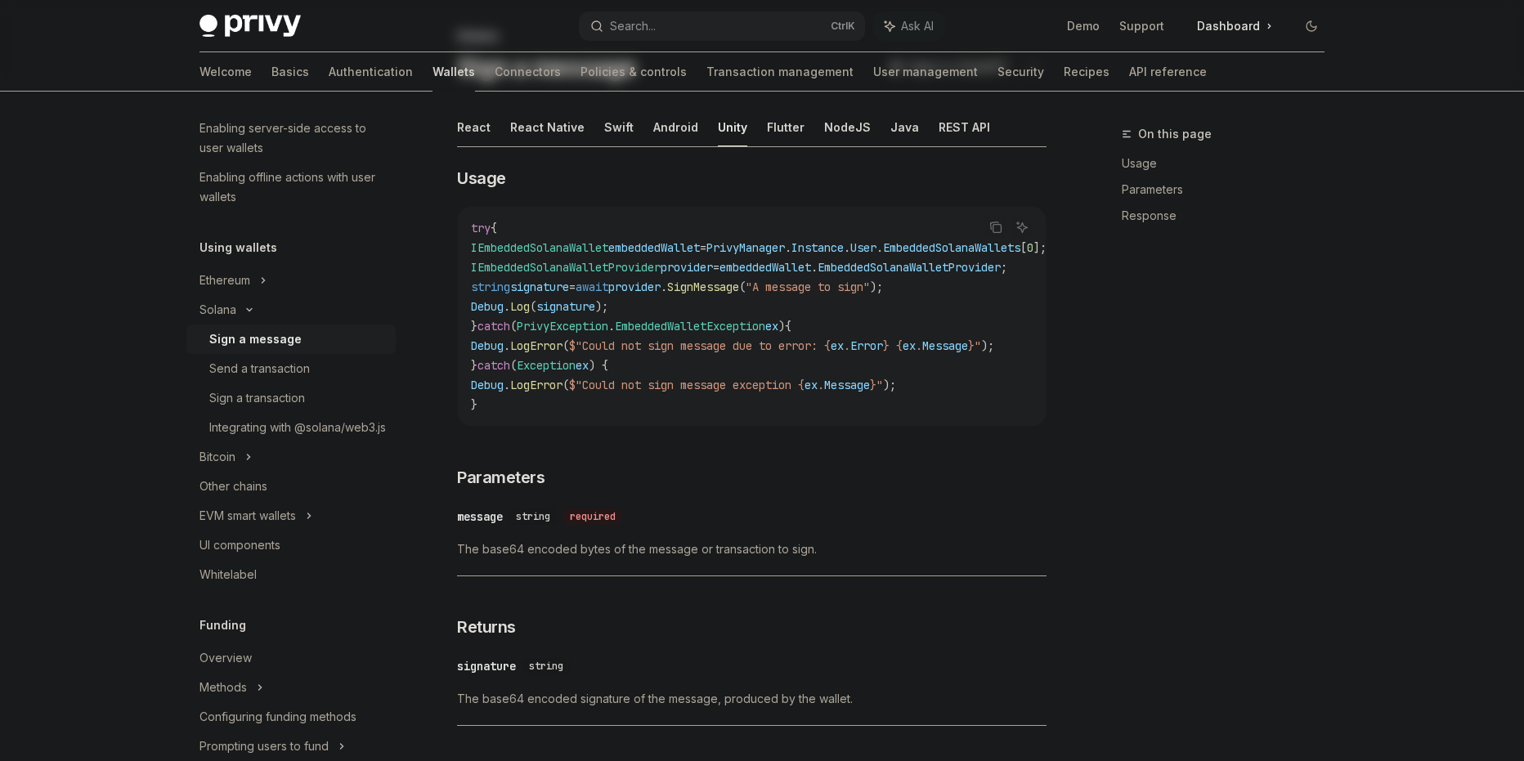
click at [779, 327] on span "ex" at bounding box center [771, 326] width 13 height 15
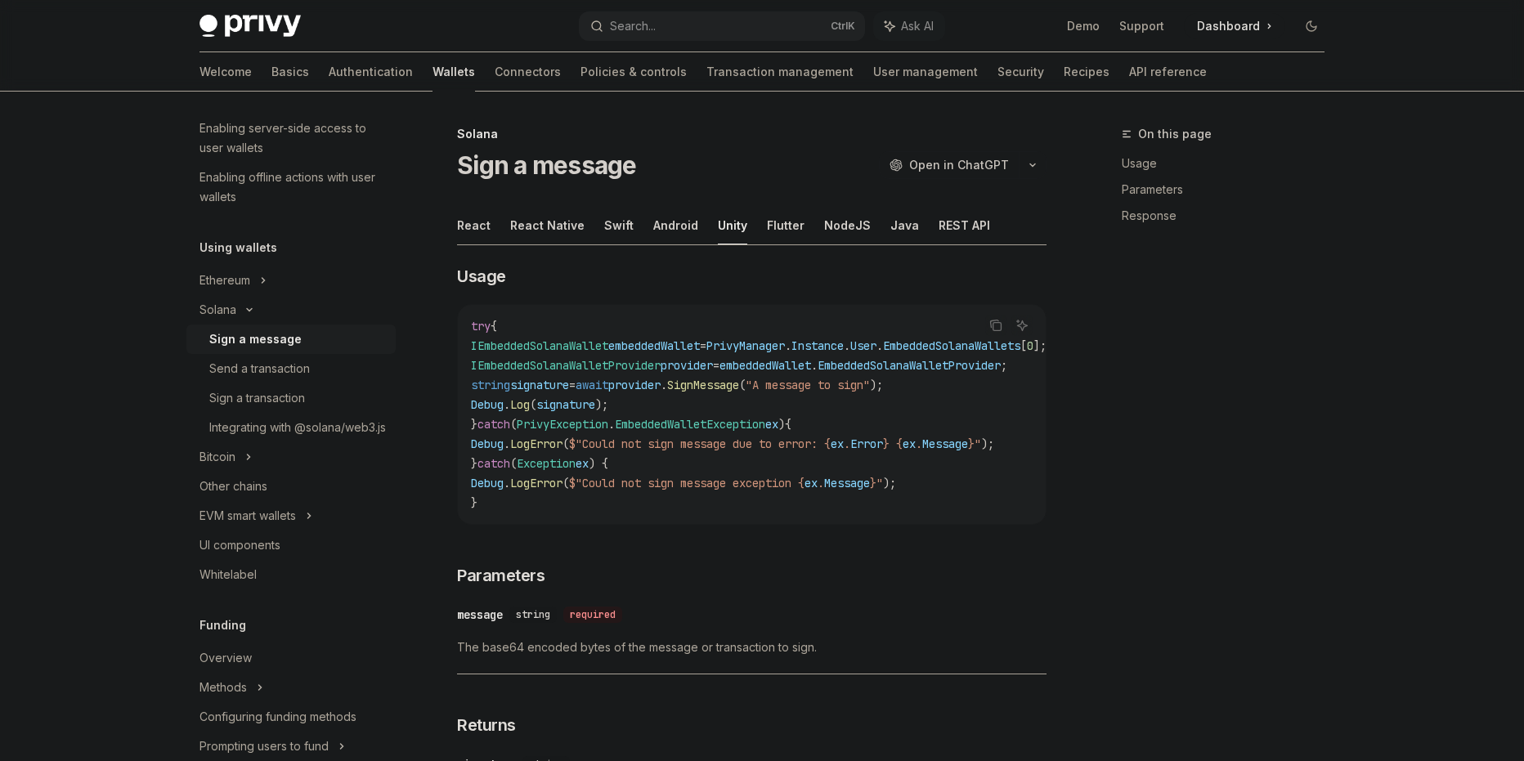
click at [492, 227] on ul "React React Native Swift Android Unity Flutter NodeJS Java REST API" at bounding box center [752, 225] width 590 height 39
click at [484, 227] on button "React" at bounding box center [474, 225] width 34 height 38
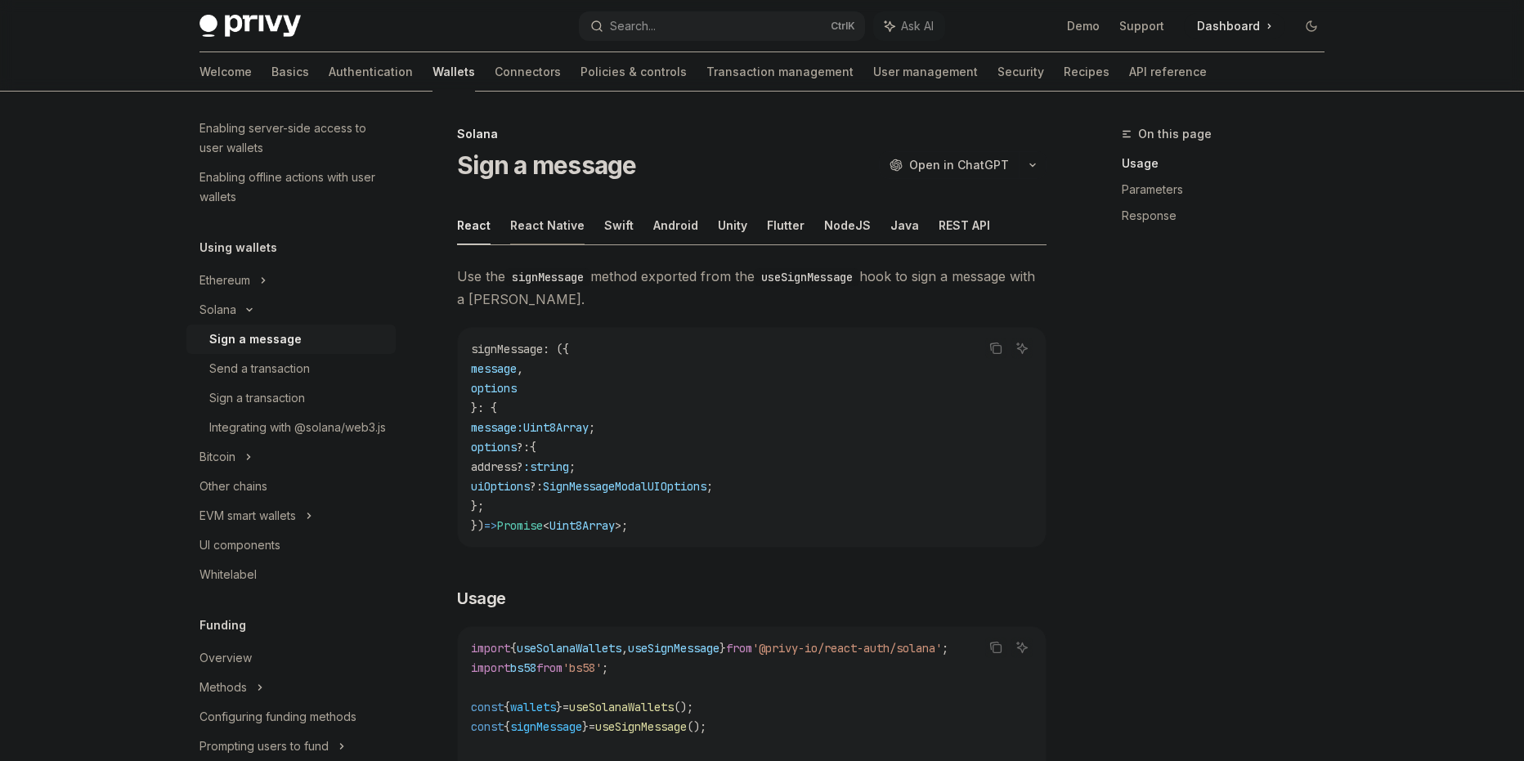
click at [559, 220] on button "React Native" at bounding box center [547, 225] width 74 height 38
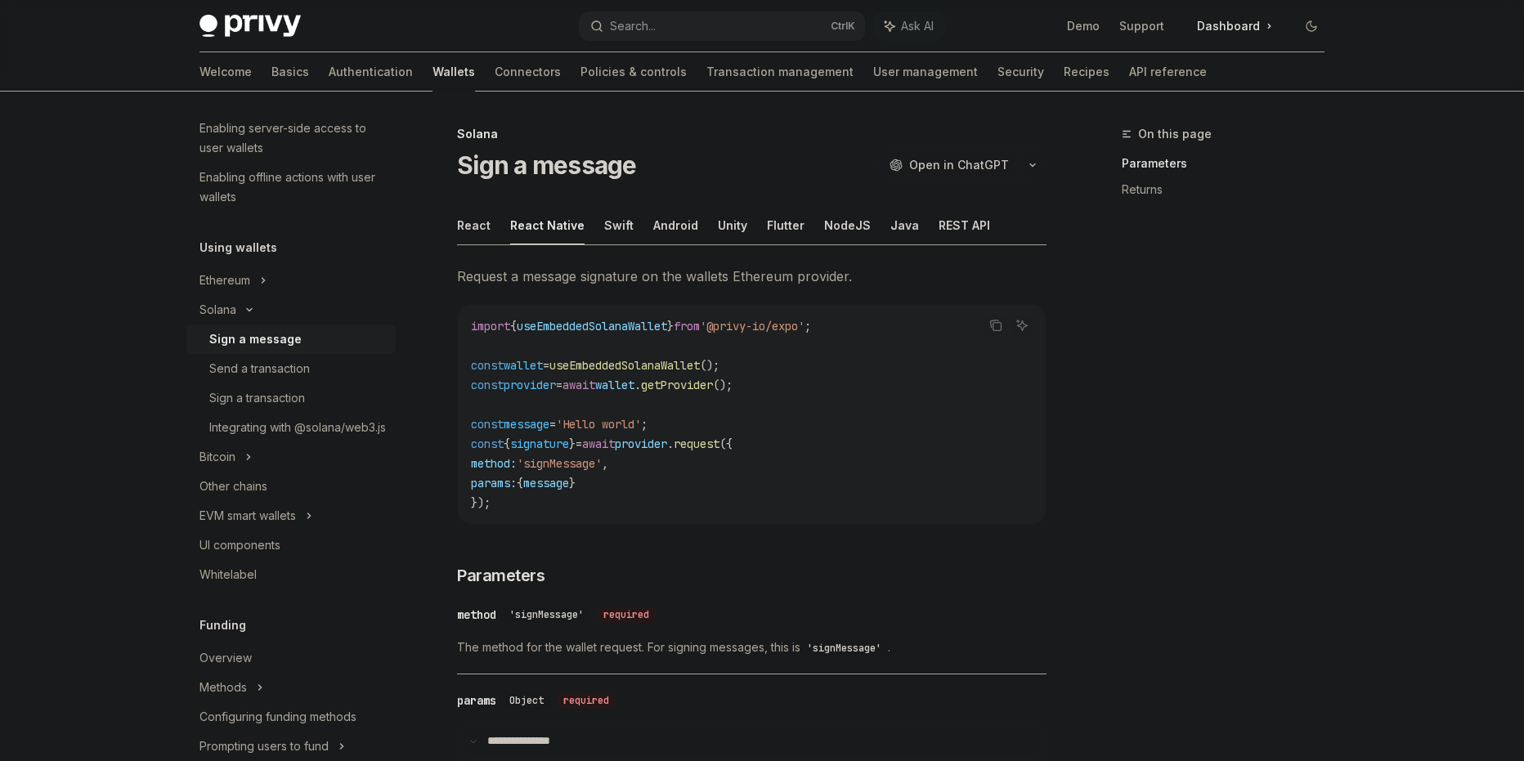
click at [628, 235] on ul "React React Native Swift Android Unity Flutter NodeJS Java REST API" at bounding box center [752, 225] width 590 height 39
click at [725, 227] on button "Unity" at bounding box center [732, 225] width 29 height 38
type textarea "*"
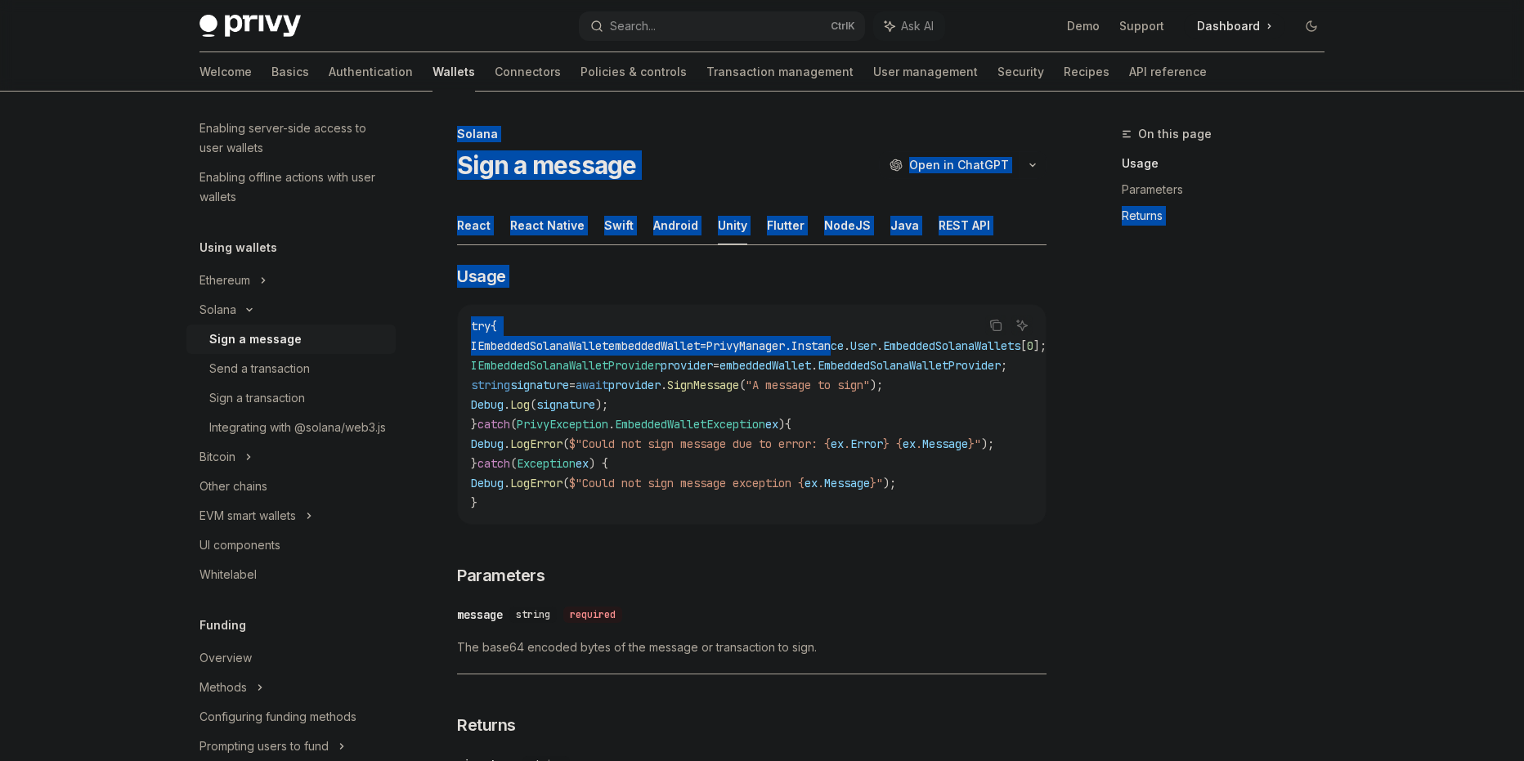
scroll to position [0, 117]
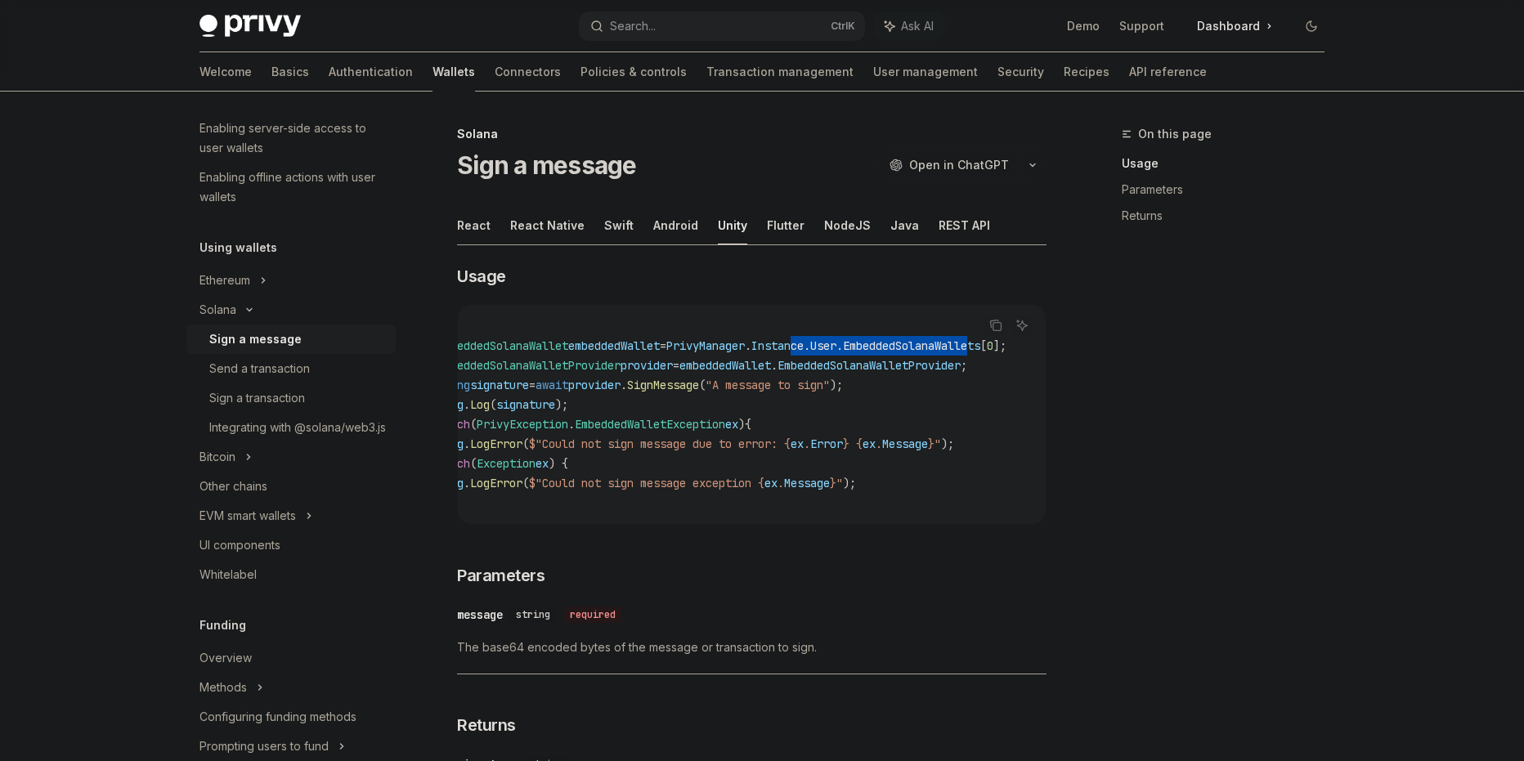
drag, startPoint x: 900, startPoint y: 344, endPoint x: 967, endPoint y: 346, distance: 67.1
click at [967, 346] on span "IEmbeddedSolanaWallet embeddedWallet = PrivyManager . Instance . User . Embedde…" at bounding box center [719, 346] width 576 height 15
click at [982, 374] on code "try { IEmbeddedSolanaWallet embeddedWallet = PrivyManager . Instance . User . E…" at bounding box center [738, 414] width 615 height 196
drag, startPoint x: 1011, startPoint y: 345, endPoint x: 848, endPoint y: 337, distance: 162.9
click at [848, 337] on div "Copy Ask AI try { IEmbeddedSolanaWallet embeddedWallet = PrivyManager . Instanc…" at bounding box center [752, 414] width 590 height 221
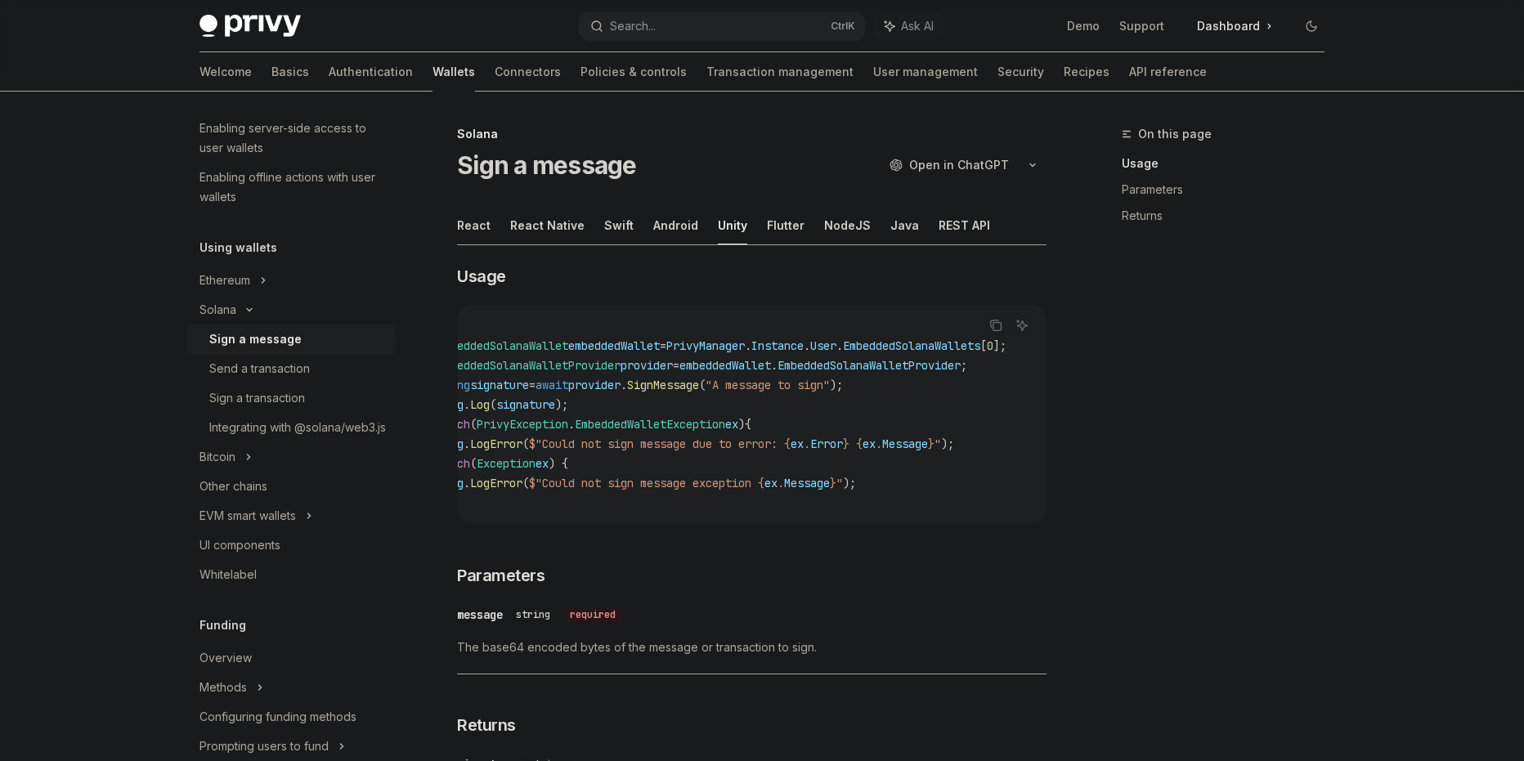
click at [757, 366] on span "embeddedWallet" at bounding box center [726, 365] width 92 height 15
drag, startPoint x: 650, startPoint y: 346, endPoint x: 1007, endPoint y: 344, distance: 356.6
click at [1007, 344] on div "Copy Ask AI try { IEmbeddedSolanaWallet embeddedWallet = PrivyManager . Instanc…" at bounding box center [752, 414] width 590 height 221
click at [1003, 343] on div "Copy" at bounding box center [996, 351] width 36 height 16
drag, startPoint x: 1005, startPoint y: 348, endPoint x: 933, endPoint y: 365, distance: 73.8
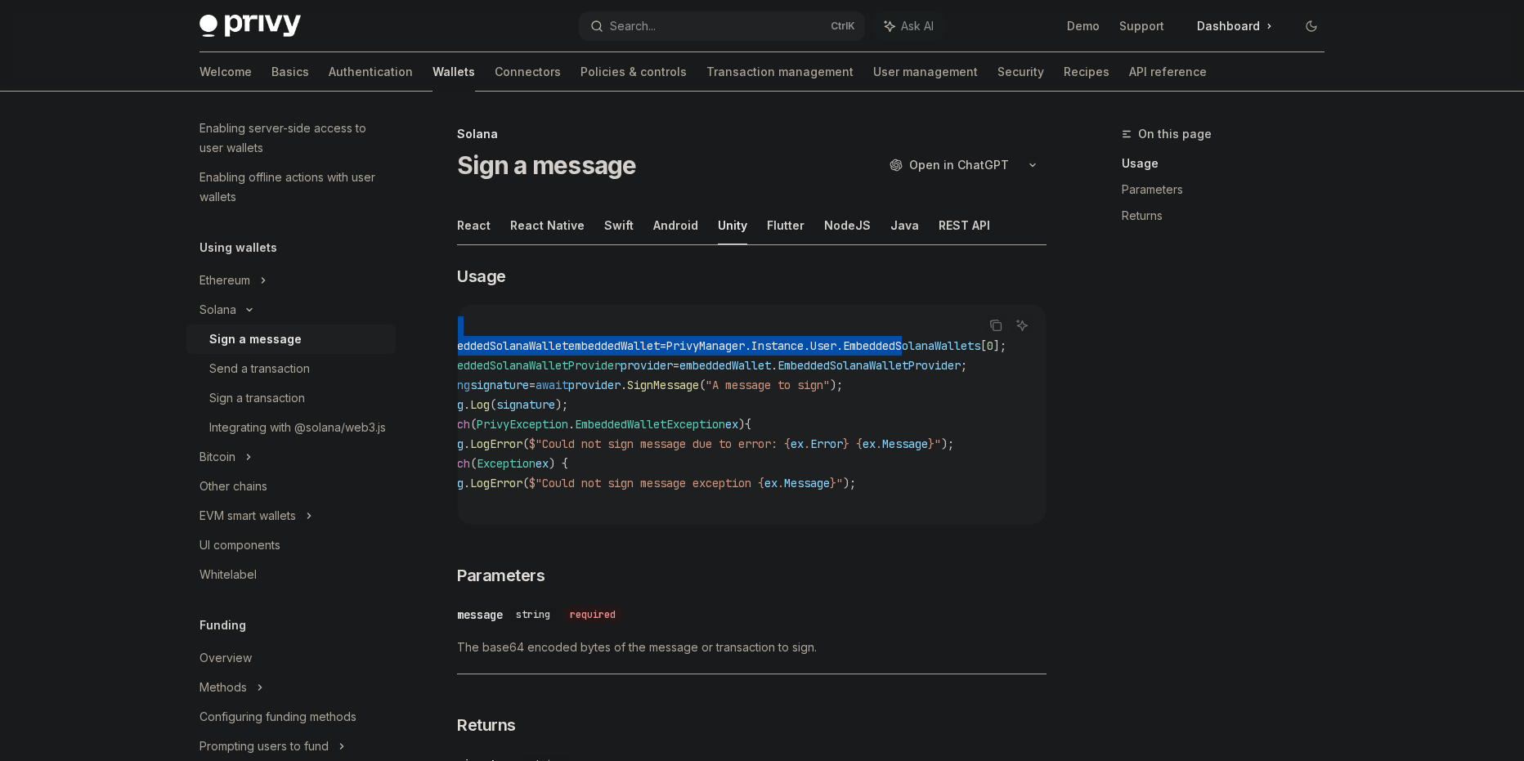
click at [895, 348] on div "Copy Ask AI try { IEmbeddedSolanaWallet embeddedWallet = PrivyManager . Instanc…" at bounding box center [752, 414] width 590 height 221
click at [942, 367] on span "EmbeddedSolanaWalletProvider" at bounding box center [869, 365] width 183 height 15
click at [1002, 336] on div "Copy Ask AI" at bounding box center [1008, 325] width 47 height 21
click at [1006, 347] on div "Ask AI" at bounding box center [1022, 351] width 39 height 16
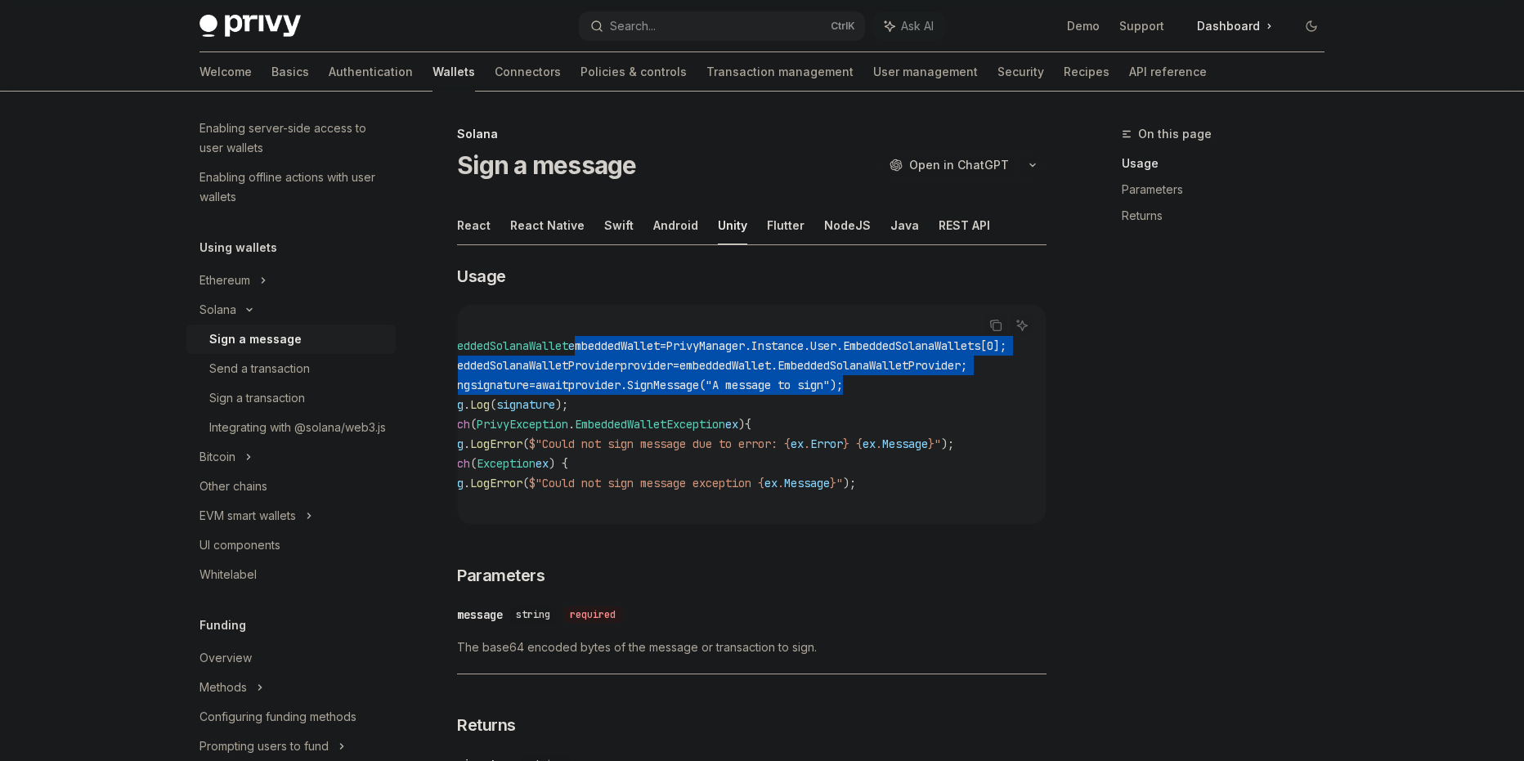
drag, startPoint x: 996, startPoint y: 375, endPoint x: 533, endPoint y: 350, distance: 463.5
click at [533, 350] on code "try { IEmbeddedSolanaWallet embeddedWallet = PrivyManager . Instance . User . E…" at bounding box center [738, 414] width 615 height 196
click at [750, 379] on span ""A message to sign"" at bounding box center [768, 385] width 124 height 15
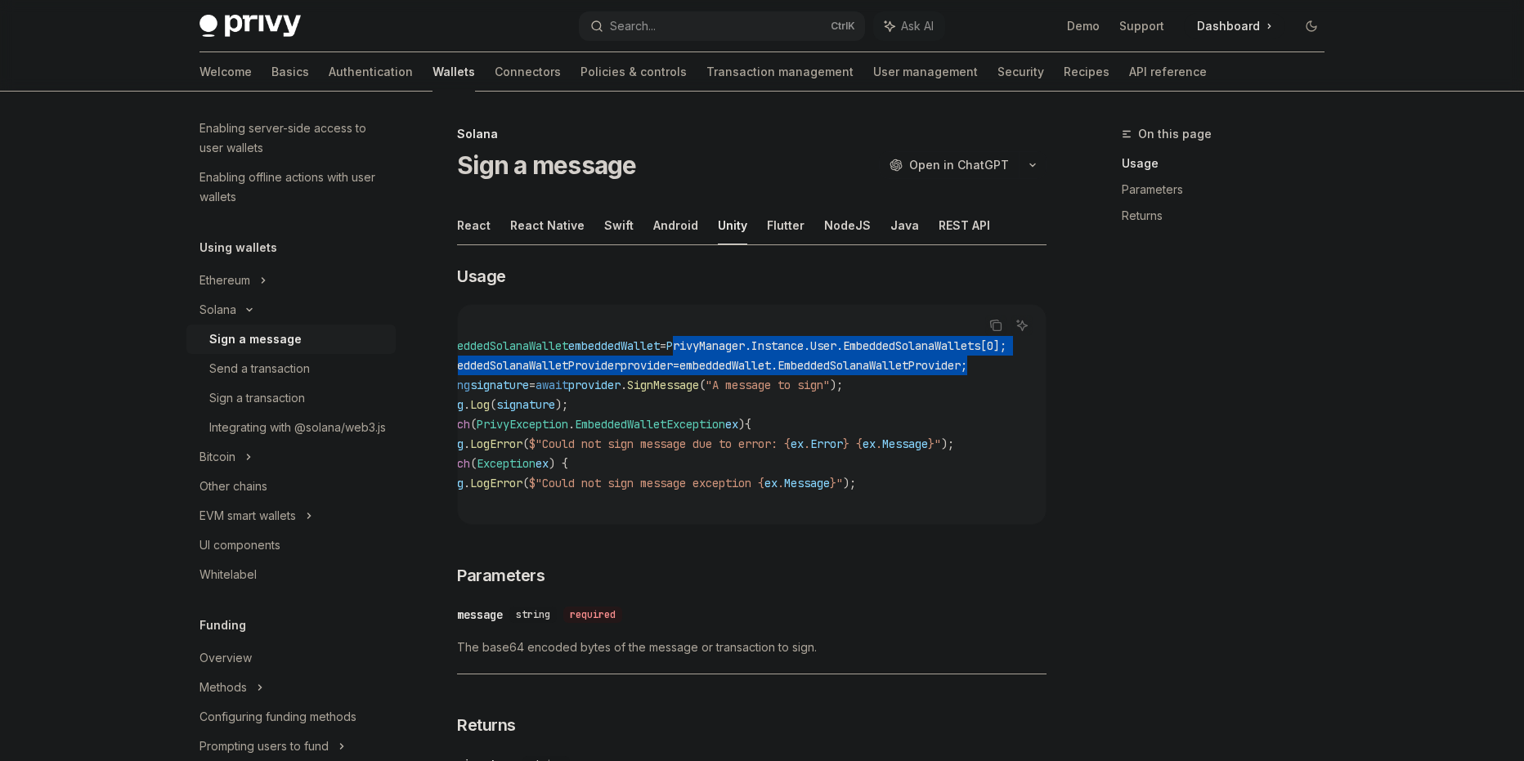
drag, startPoint x: 653, startPoint y: 345, endPoint x: 1012, endPoint y: 359, distance: 359.3
click at [1012, 359] on code "try { IEmbeddedSolanaWallet embeddedWallet = PrivyManager . Instance . User . E…" at bounding box center [738, 414] width 615 height 196
copy code "PrivyManager . Instance . User . EmbeddedSolanaWallets [ 0 ]; IEmbeddedSolanaWa…"
click at [977, 345] on span "EmbeddedSolanaWallets" at bounding box center [911, 346] width 137 height 15
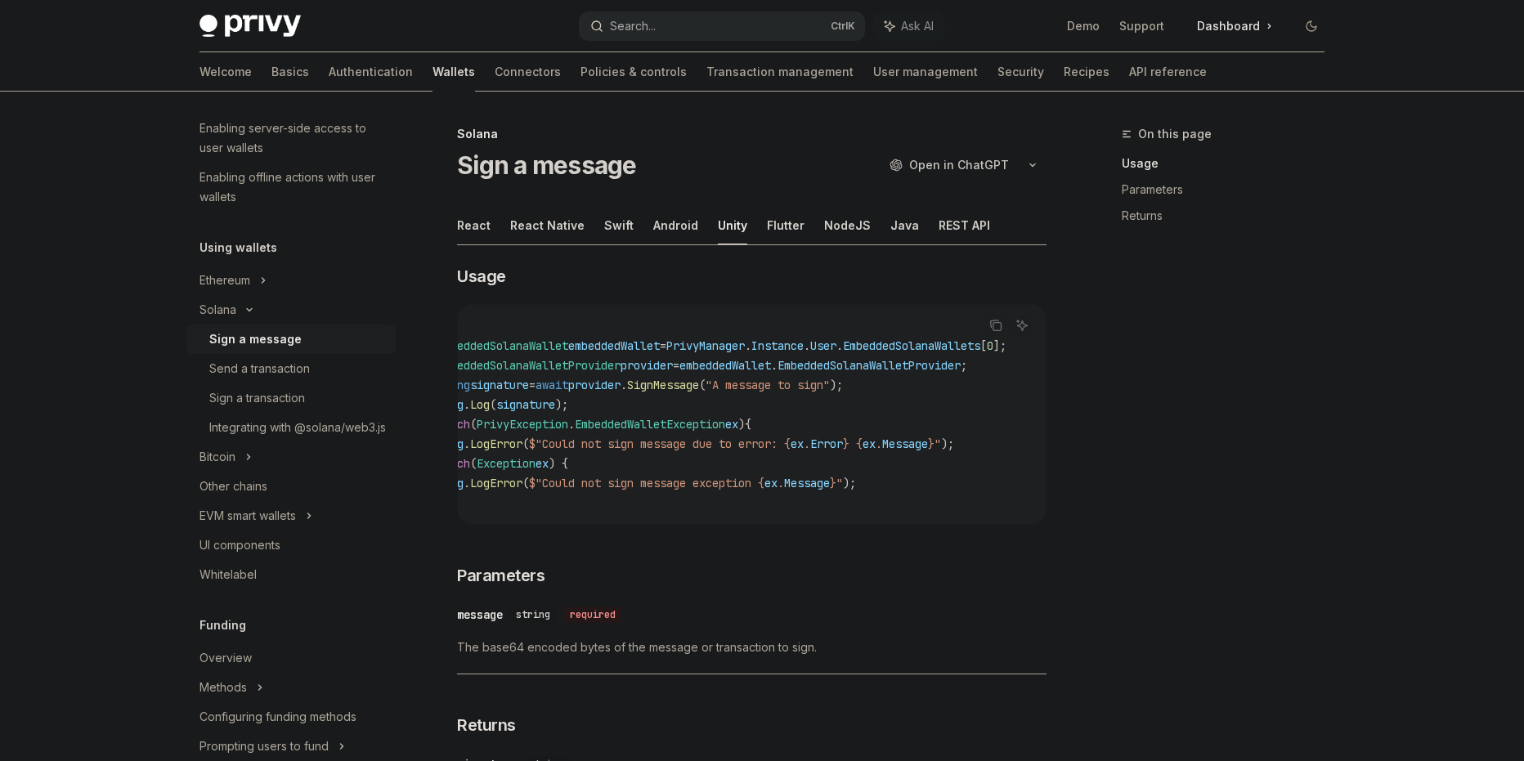
click at [716, 29] on button "Search... Ctrl K" at bounding box center [722, 25] width 286 height 29
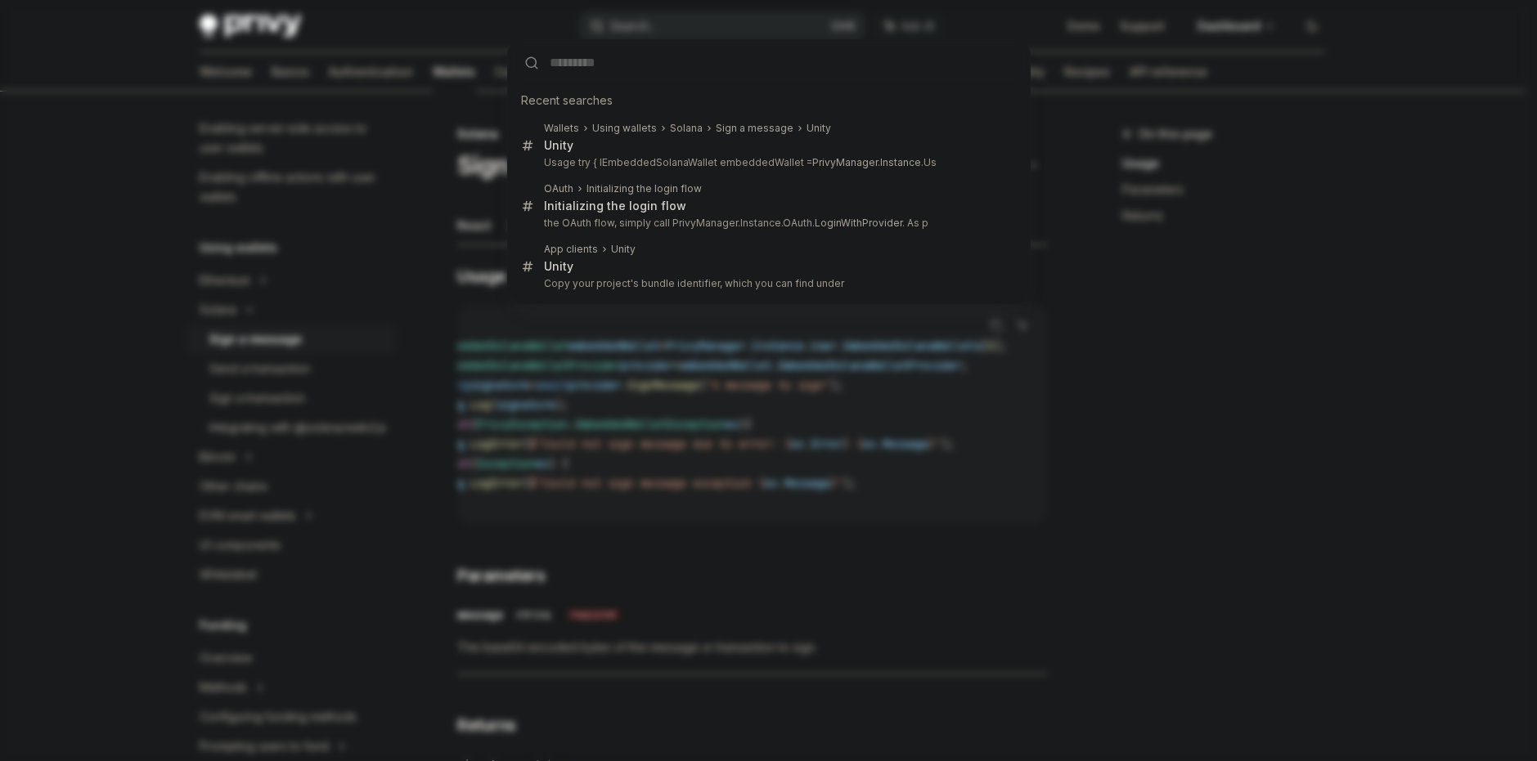
type input "**********"
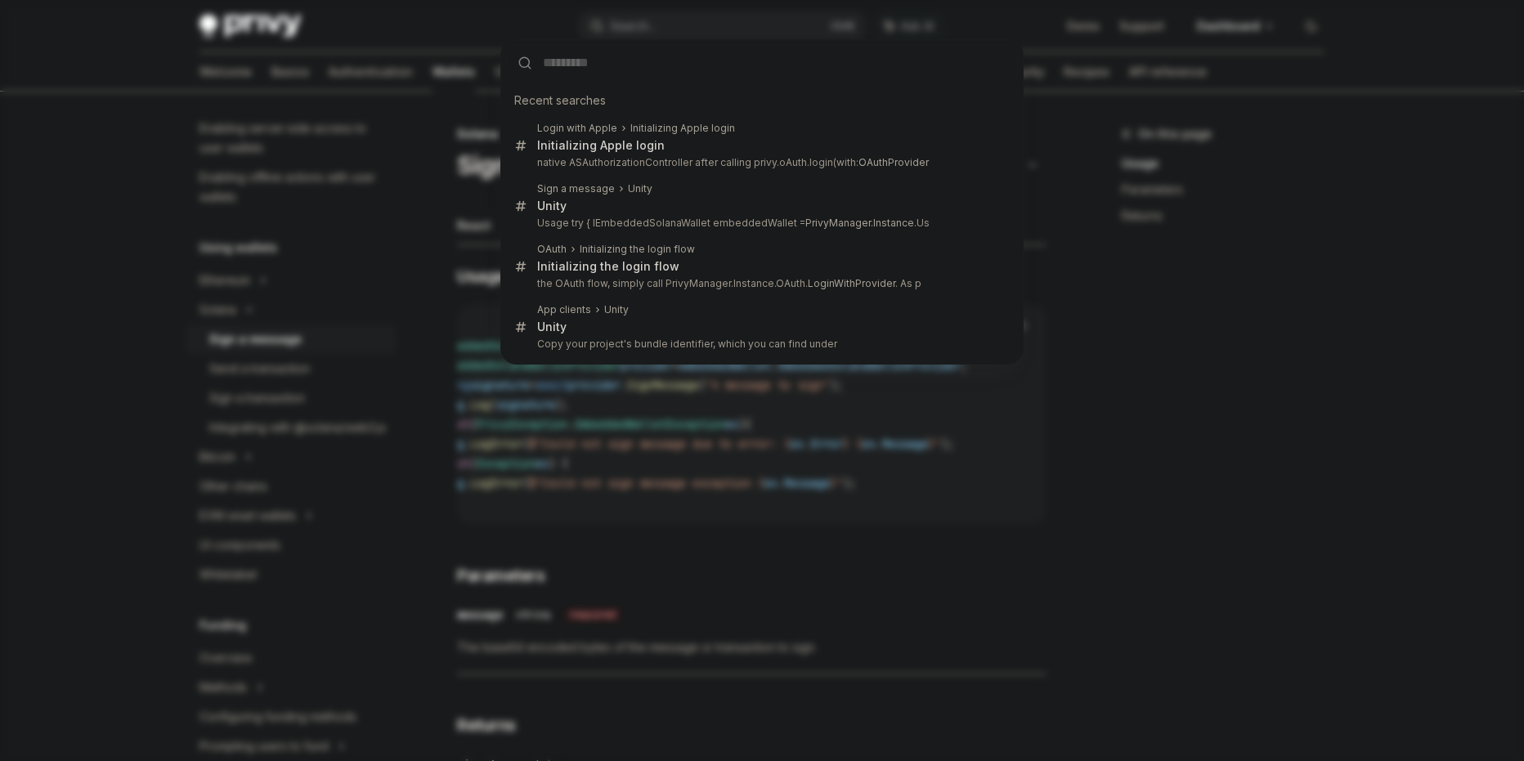
type textarea "*"
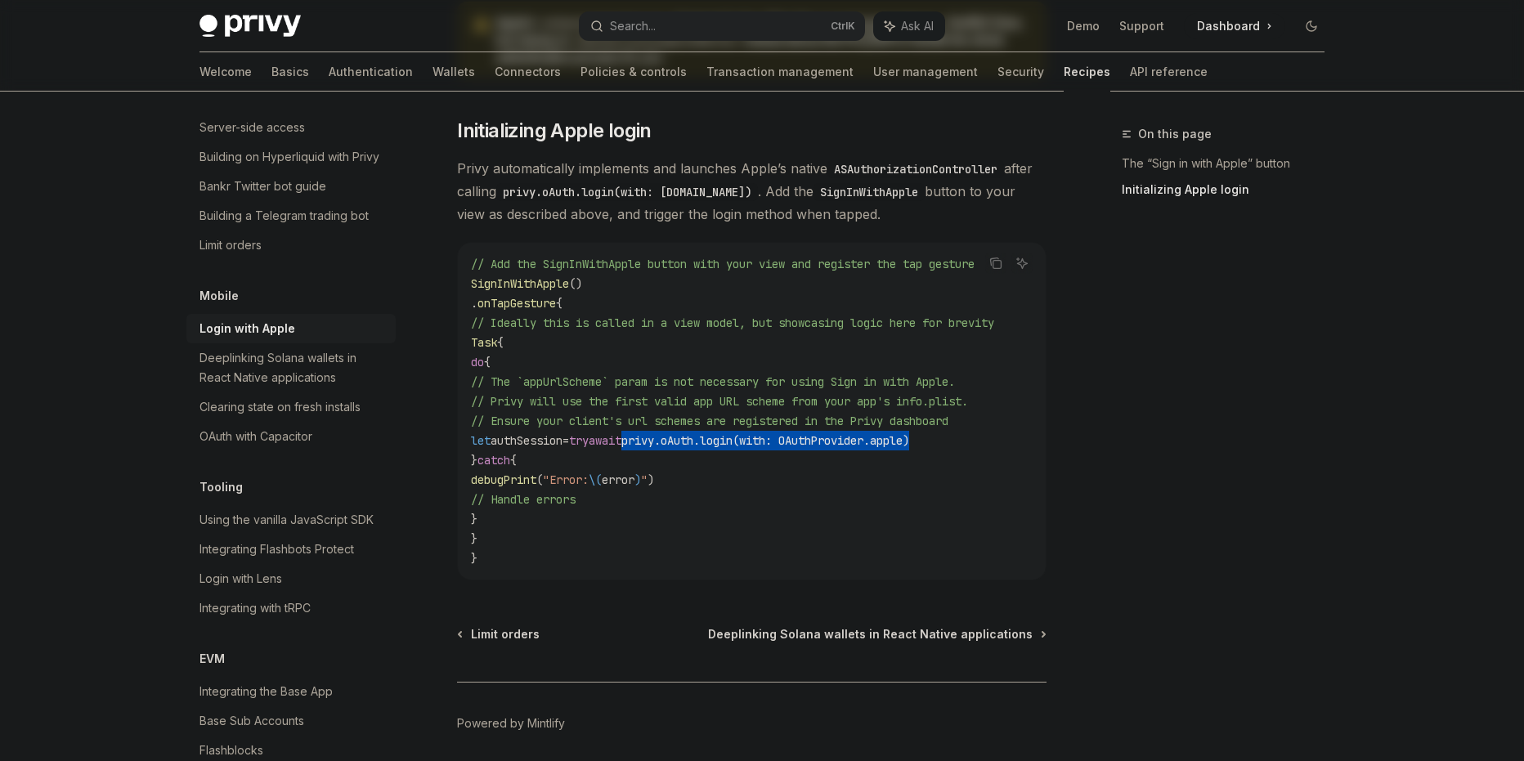
scroll to position [0, 96]
drag, startPoint x: 766, startPoint y: 440, endPoint x: 947, endPoint y: 455, distance: 181.3
click at [947, 455] on code "// Add the SignInWithApple button with your view and register the tap gesture S…" at bounding box center [752, 411] width 563 height 314
click at [990, 444] on code "// Add the SignInWithApple button with your view and register the tap gesture S…" at bounding box center [752, 411] width 563 height 314
click at [712, 30] on button "Search... Ctrl K" at bounding box center [722, 25] width 286 height 29
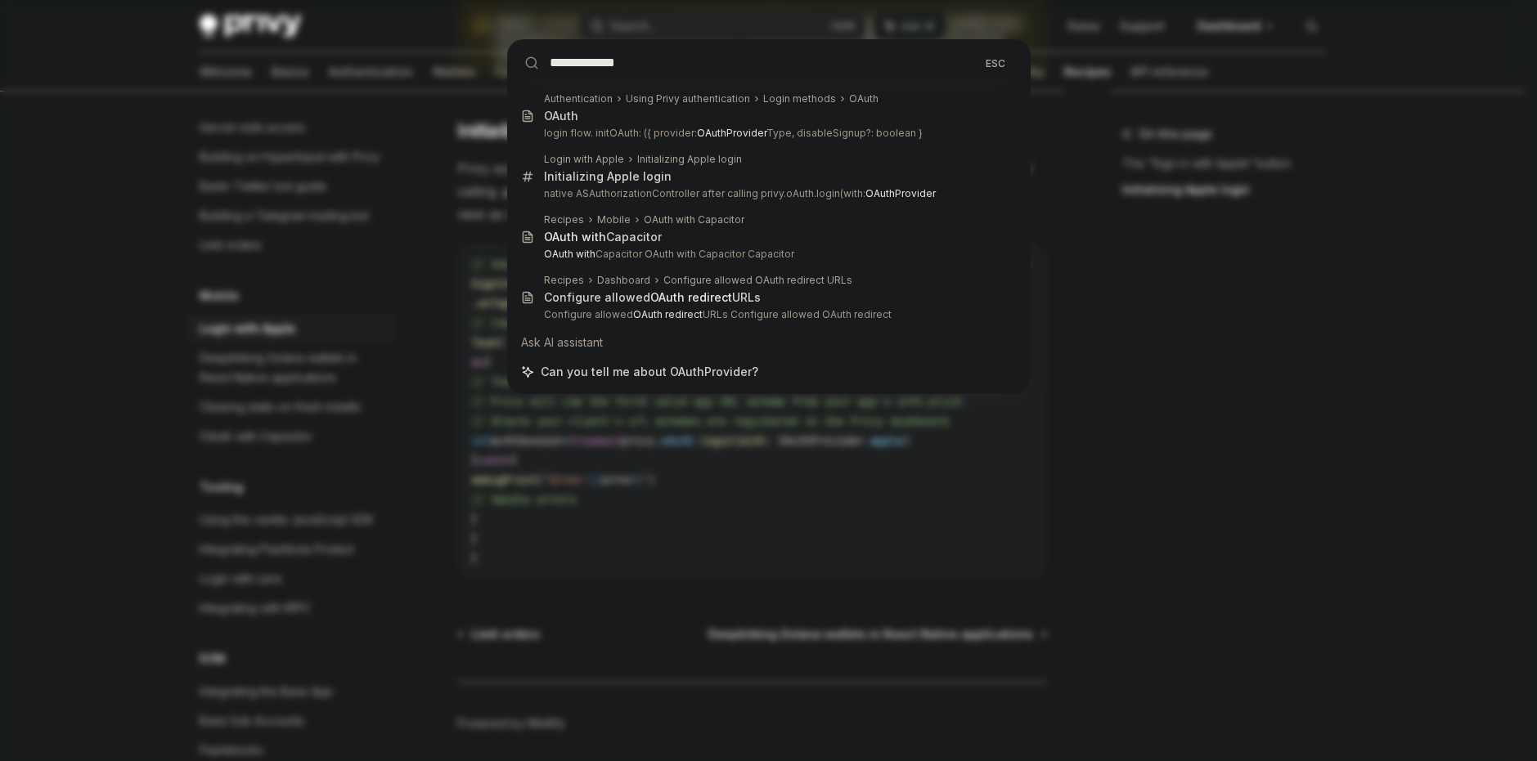
type input "**********"
click at [620, 662] on div "**********" at bounding box center [768, 380] width 1537 height 761
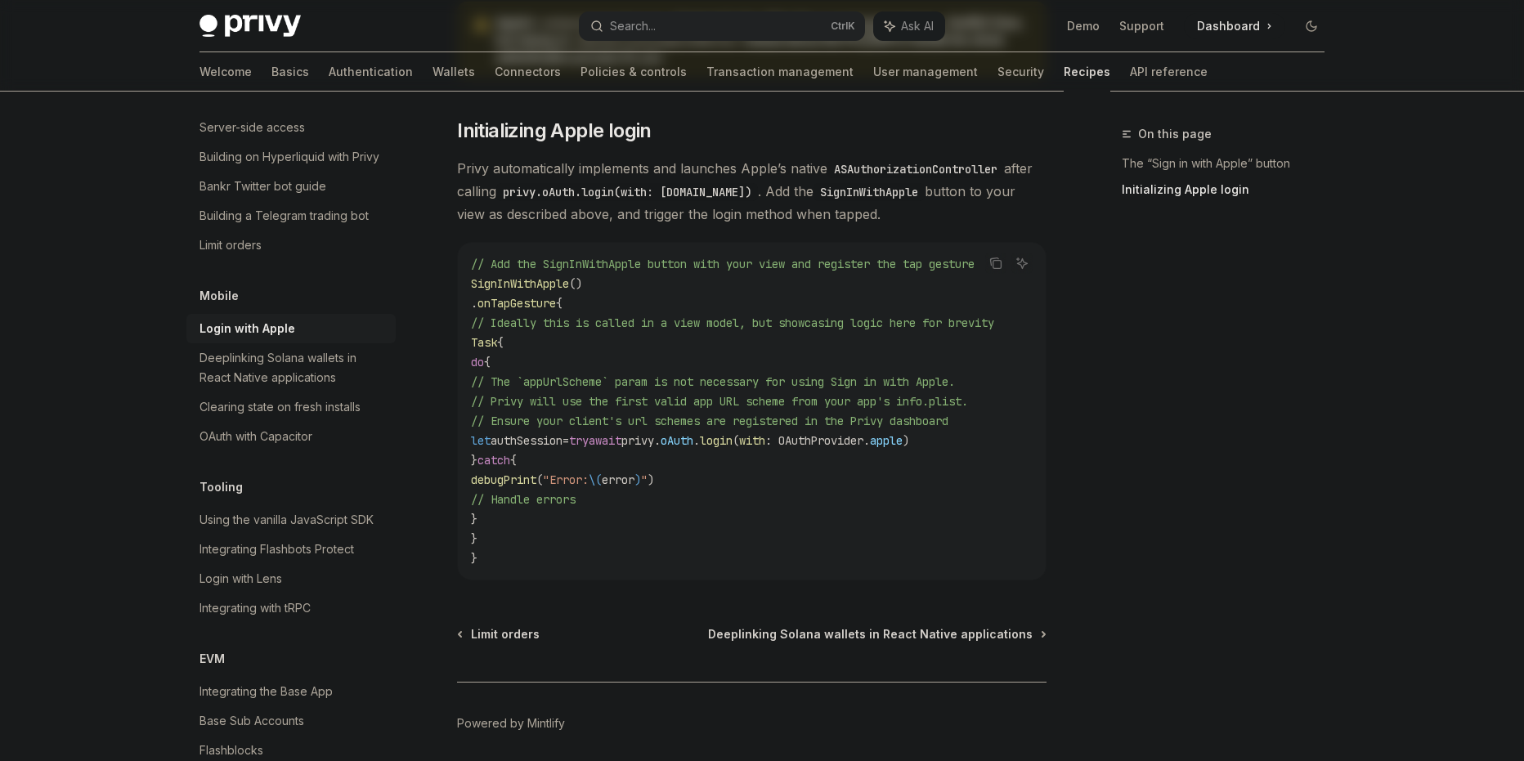
scroll to position [0, 0]
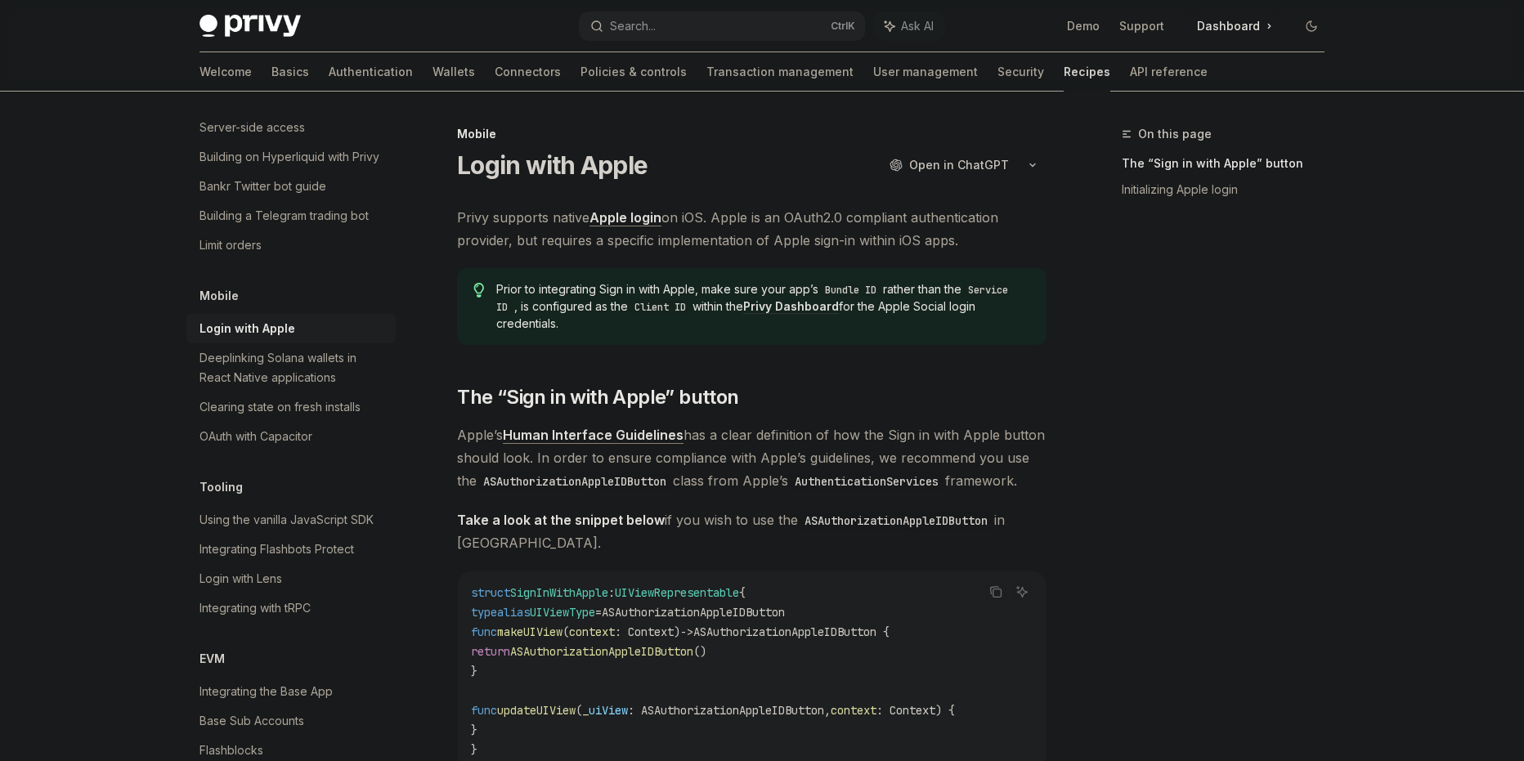
click at [1322, 305] on div "On this page The “Sign in with Apple” button Initializing Apple login" at bounding box center [1213, 442] width 249 height 637
click at [727, 15] on button "Search... Ctrl K" at bounding box center [722, 25] width 286 height 29
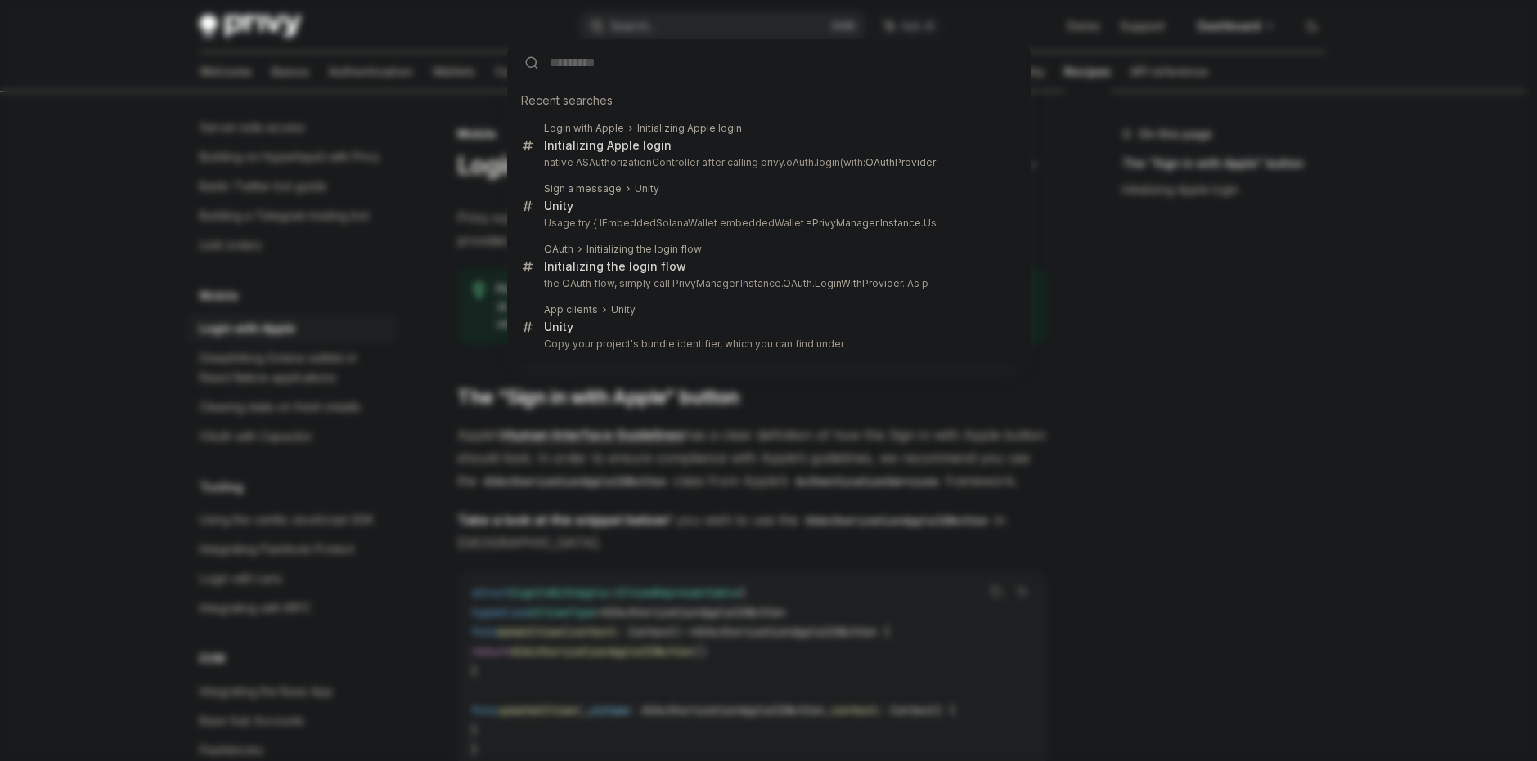
type input "**********"
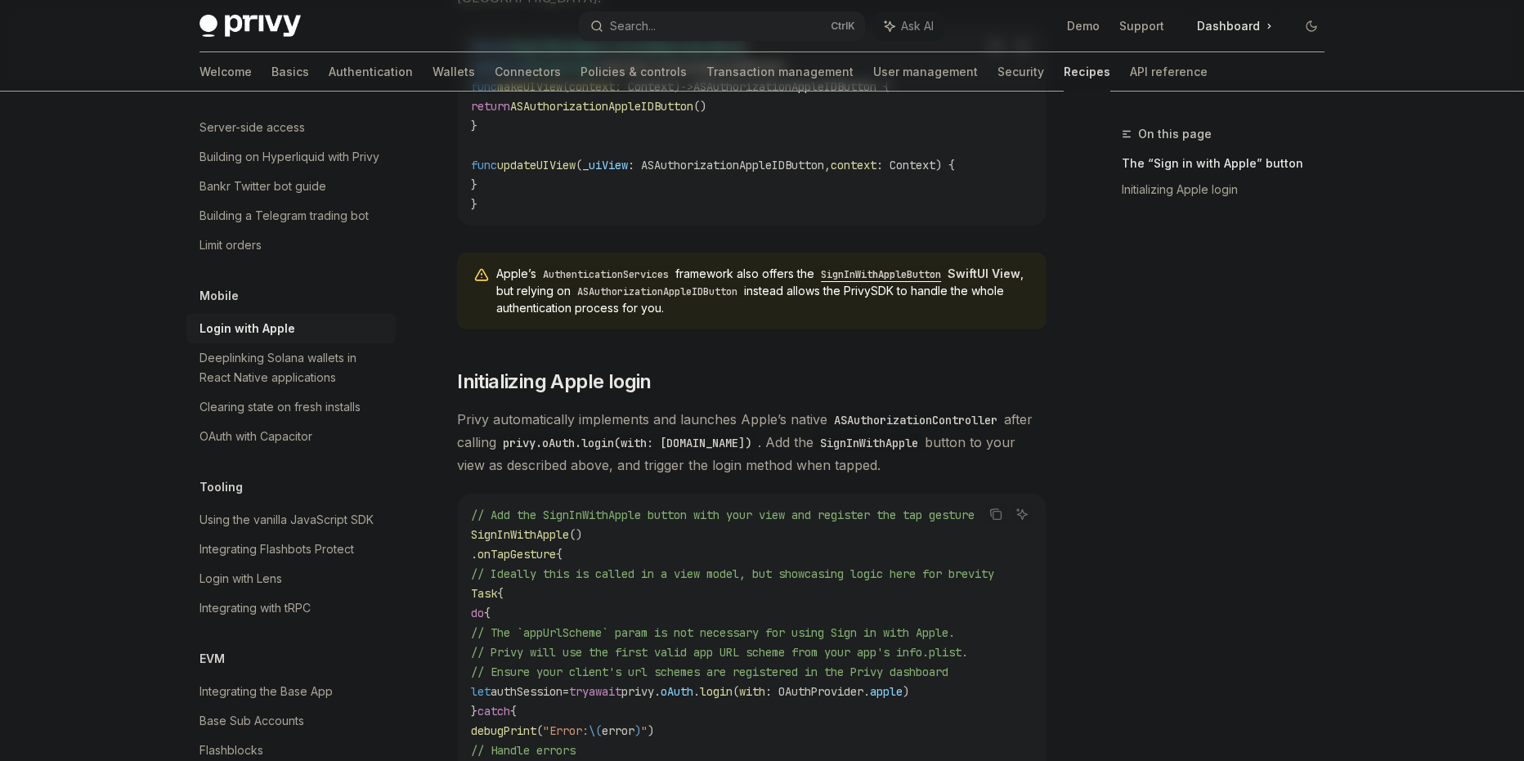
scroll to position [859, 0]
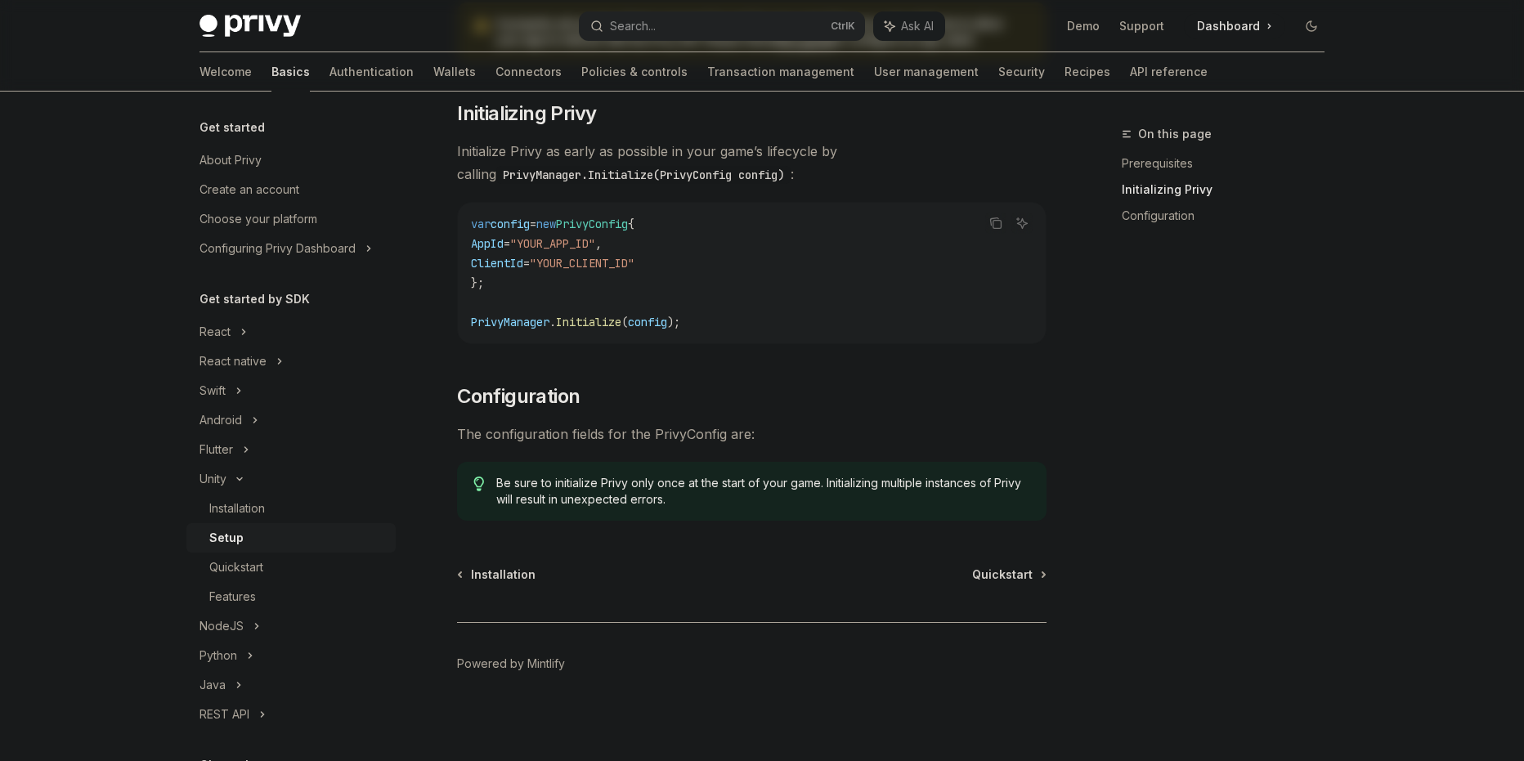
scroll to position [307, 0]
drag, startPoint x: 722, startPoint y: 322, endPoint x: 435, endPoint y: 317, distance: 287.1
click at [435, 317] on div "Unity Setup OpenAI Open in ChatGPT OpenAI Open in ChatGPT ​ Prerequisites Befor…" at bounding box center [598, 289] width 903 height 945
copy span "PrivyManager . Initialize ( config );"
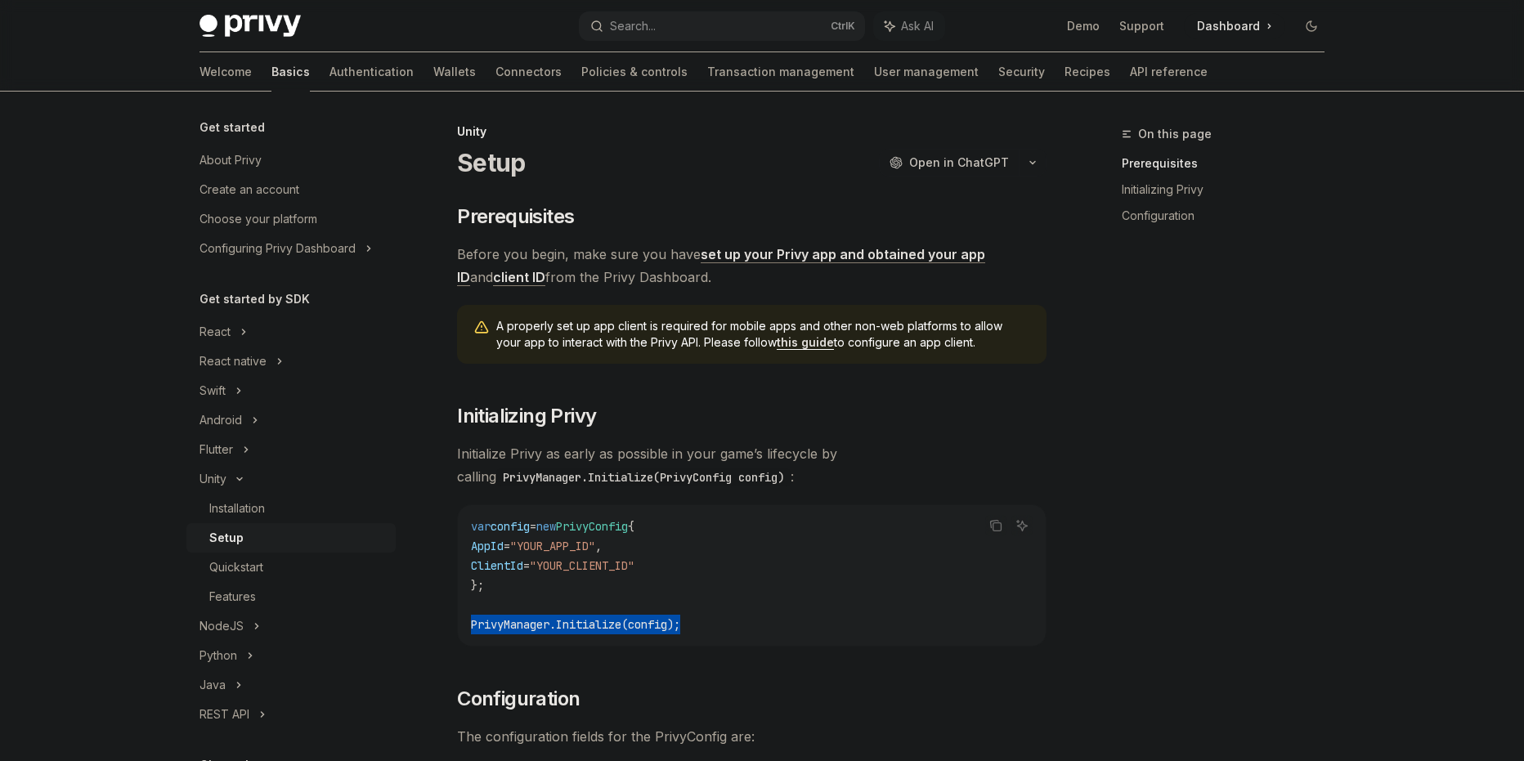
scroll to position [0, 0]
